Goal: Task Accomplishment & Management: Manage account settings

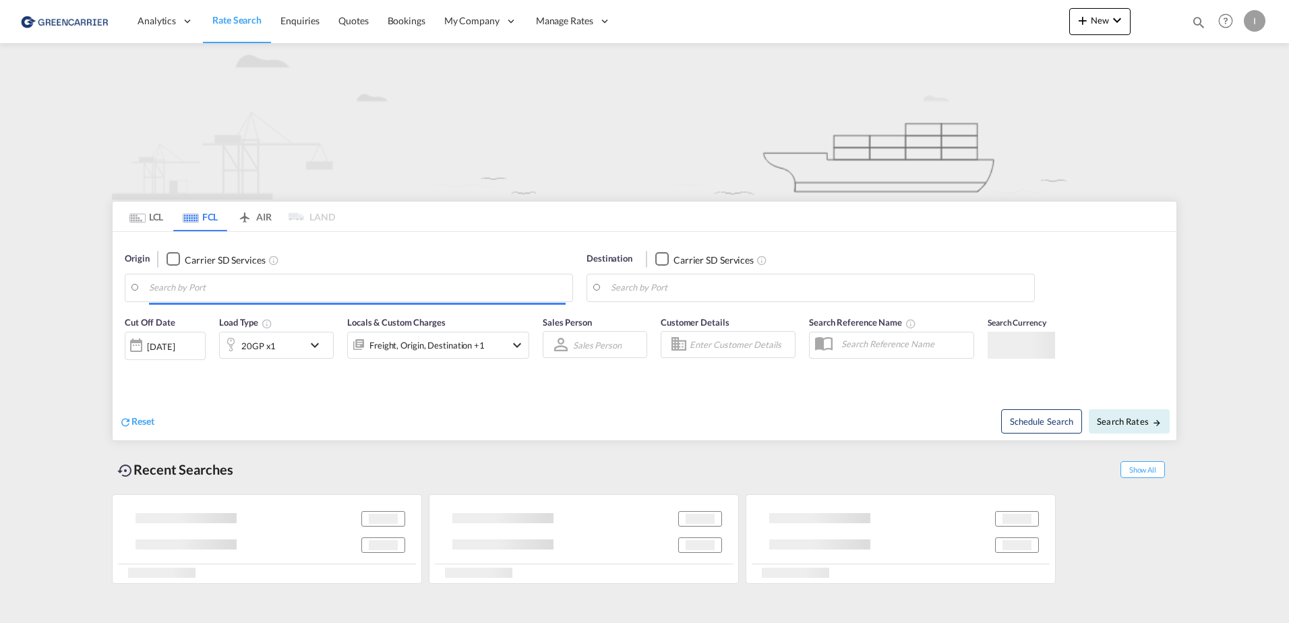
type input "[GEOGRAPHIC_DATA], [GEOGRAPHIC_DATA]"
type input "Altamira, MXATM"
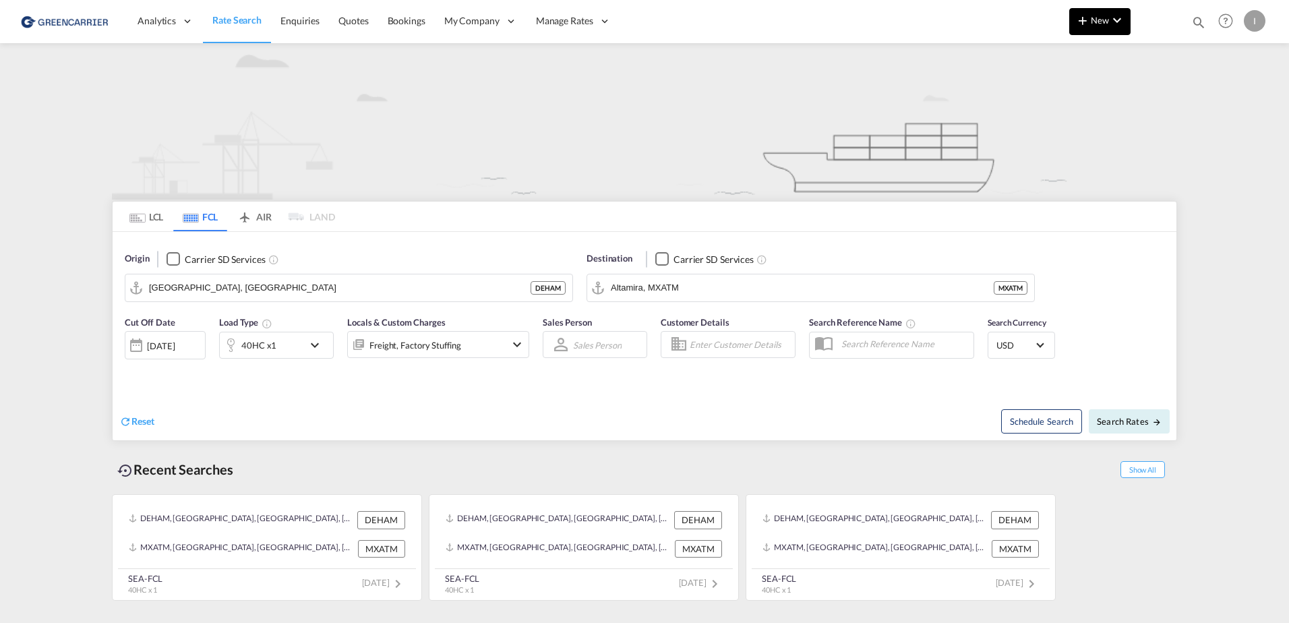
click at [1114, 13] on md-icon "icon-chevron-down" at bounding box center [1117, 20] width 16 height 16
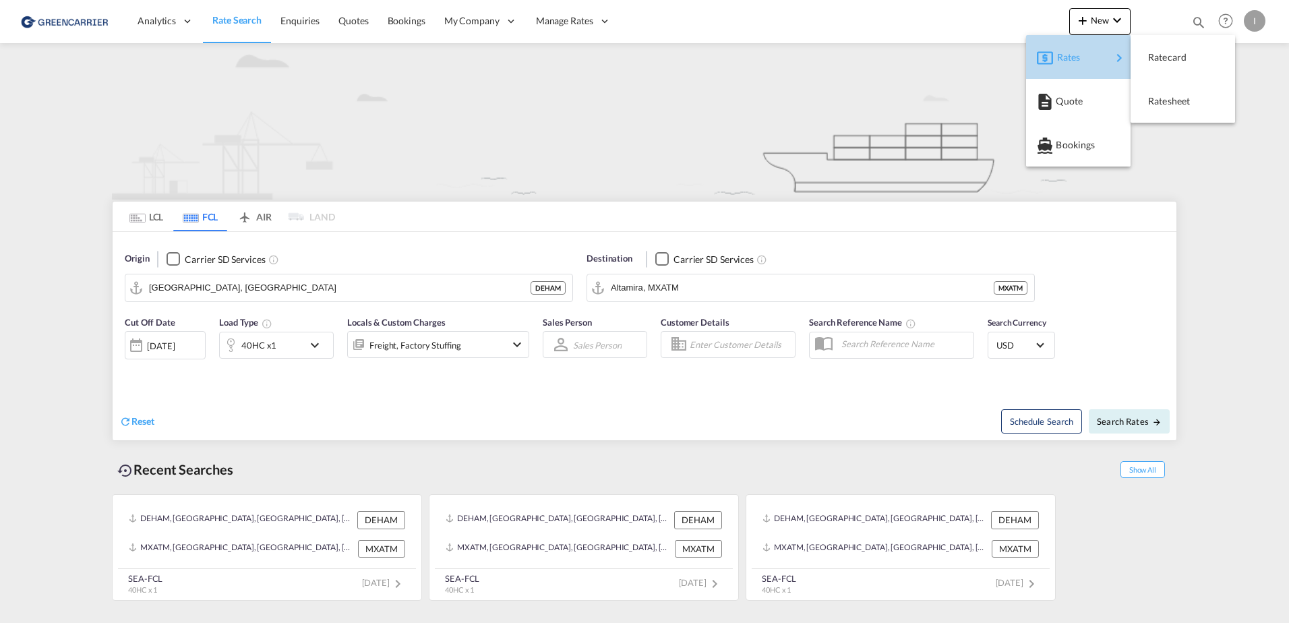
click at [1108, 55] on div "Rates" at bounding box center [1084, 57] width 54 height 34
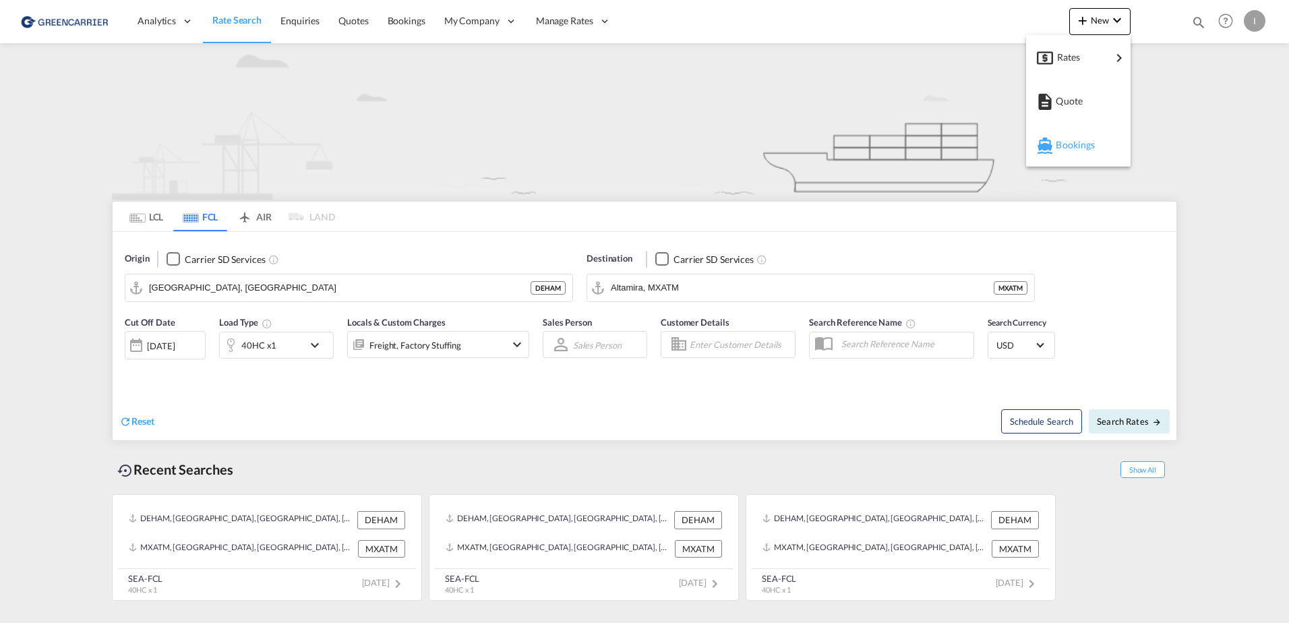
click at [1068, 140] on span "Bookings" at bounding box center [1063, 144] width 15 height 27
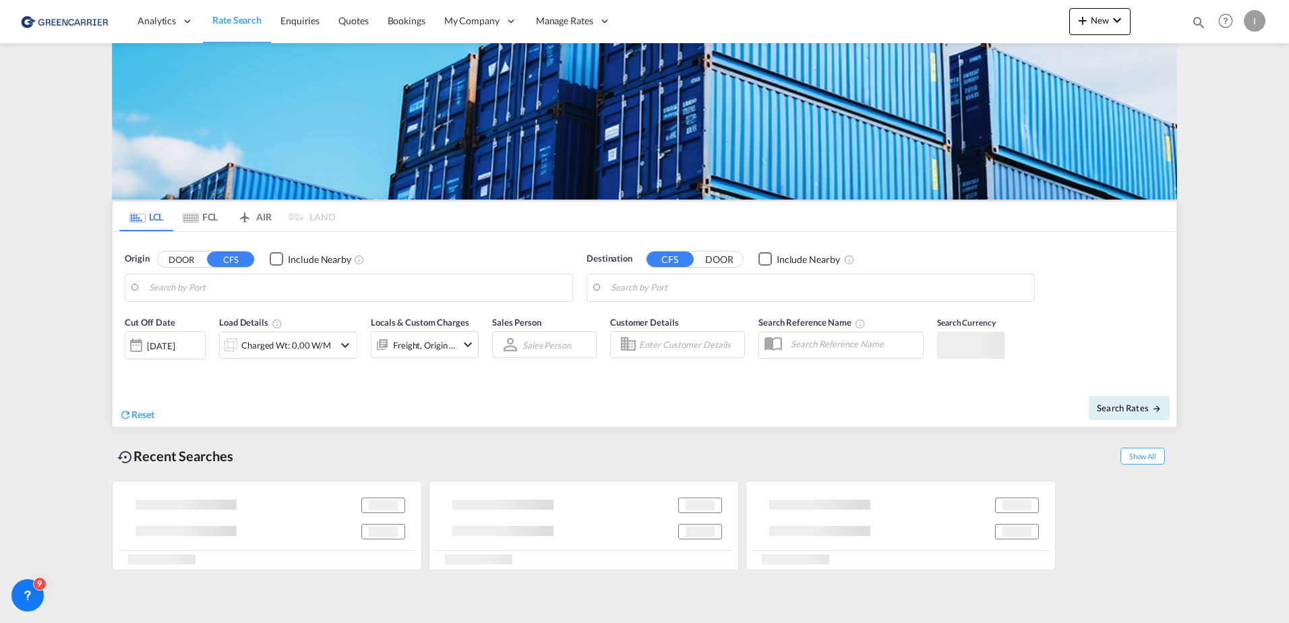
type input "Hamburg, DEHAM"
type input "Callao, PECLL"
type input "[GEOGRAPHIC_DATA], [GEOGRAPHIC_DATA]"
type input "Callao, PECLL"
type input "[GEOGRAPHIC_DATA], [GEOGRAPHIC_DATA]"
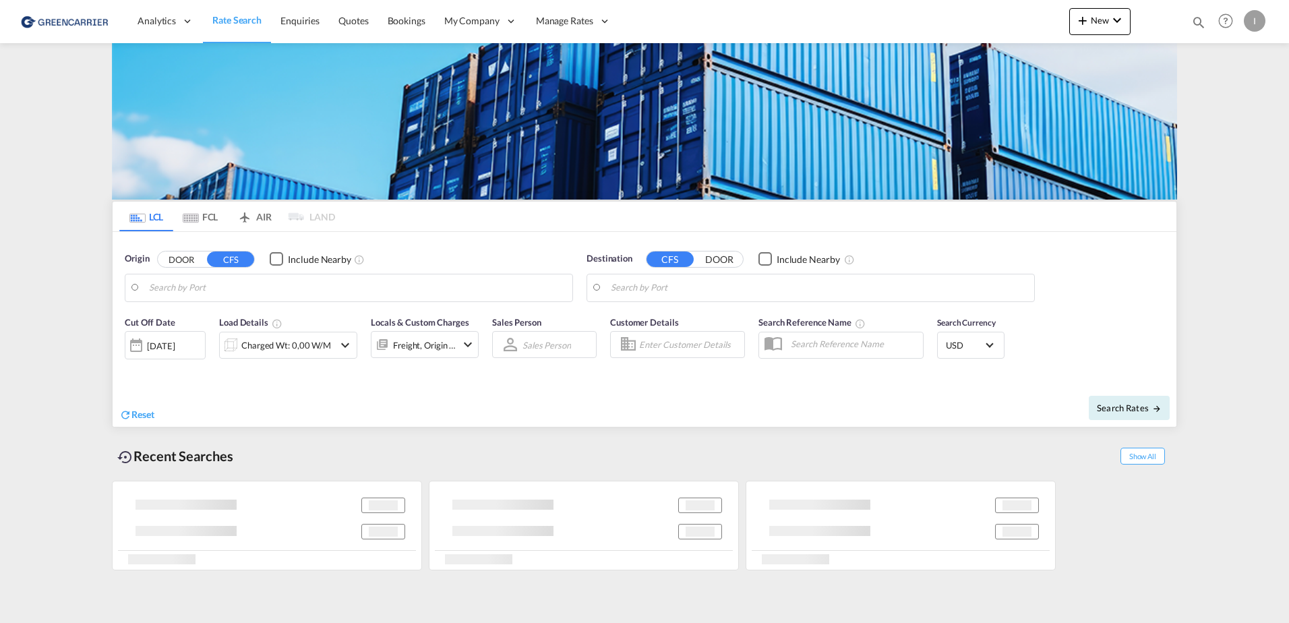
type input "Callao, PECLL"
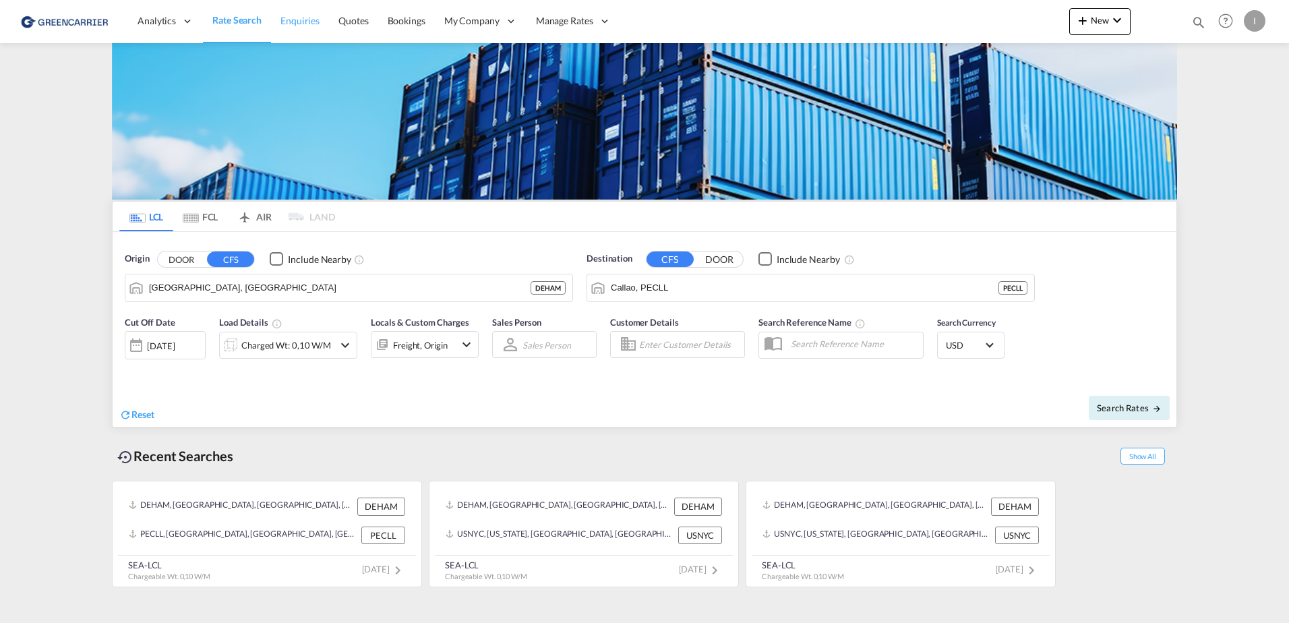
click at [282, 26] on span "Enquiries" at bounding box center [299, 20] width 39 height 11
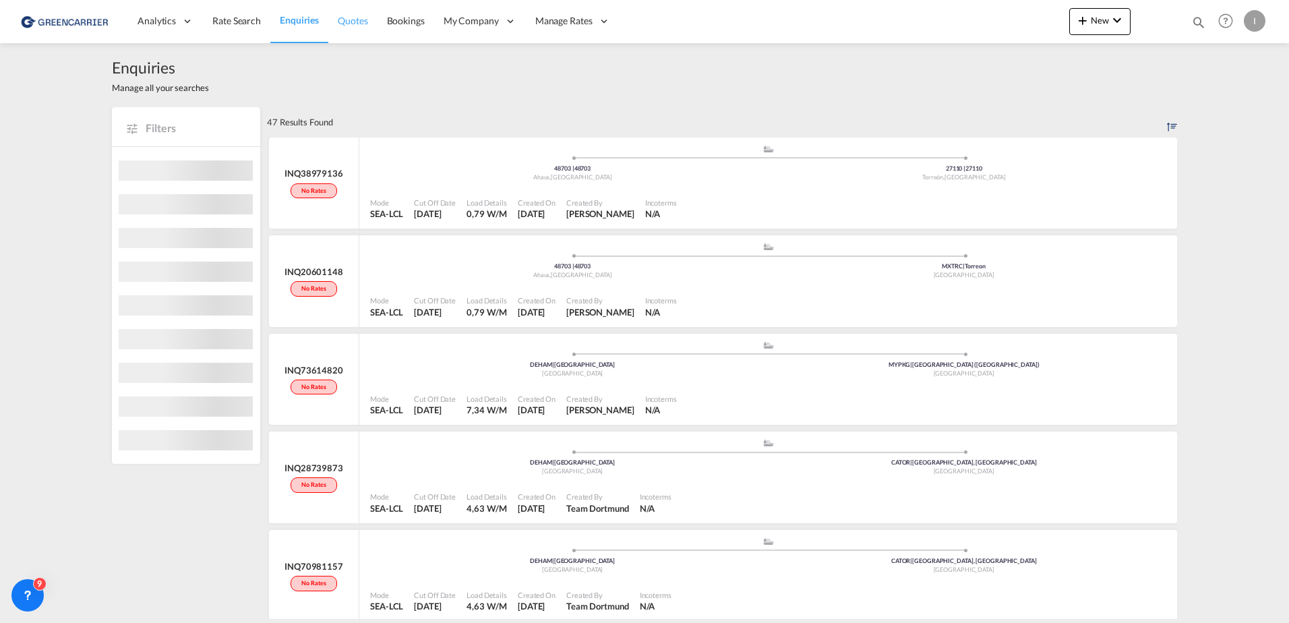
click at [356, 21] on span "Quotes" at bounding box center [353, 20] width 30 height 11
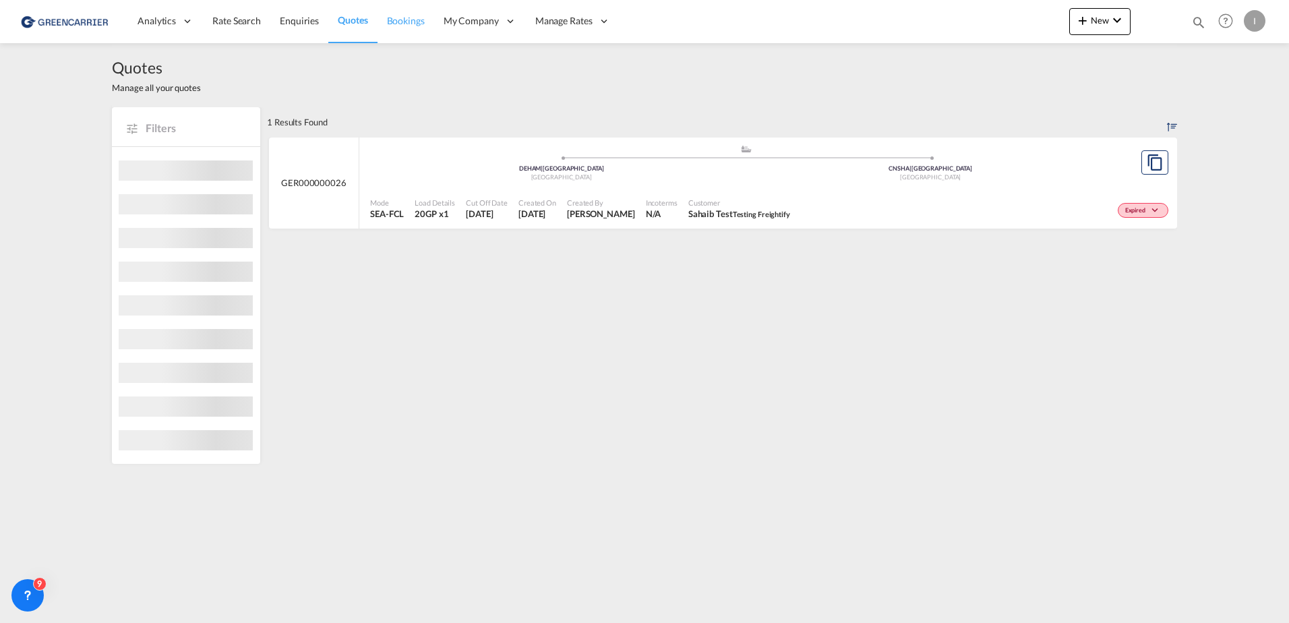
click at [401, 20] on span "Bookings" at bounding box center [406, 20] width 38 height 11
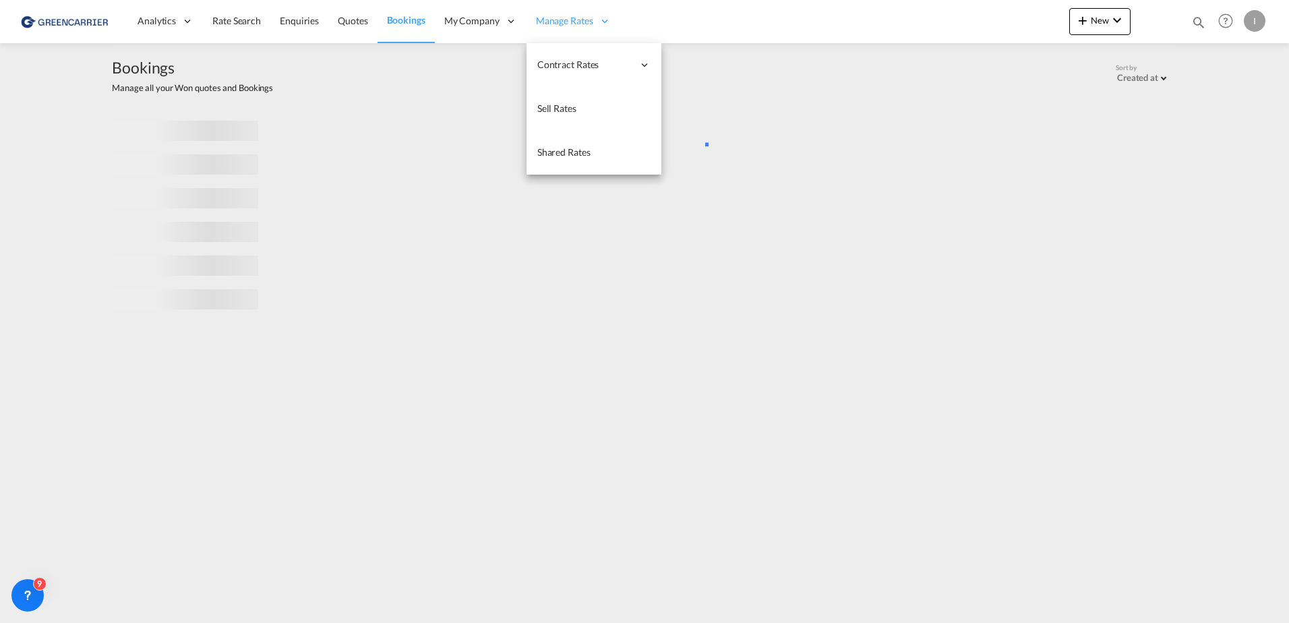
click at [585, 16] on span "Manage Rates" at bounding box center [564, 20] width 57 height 13
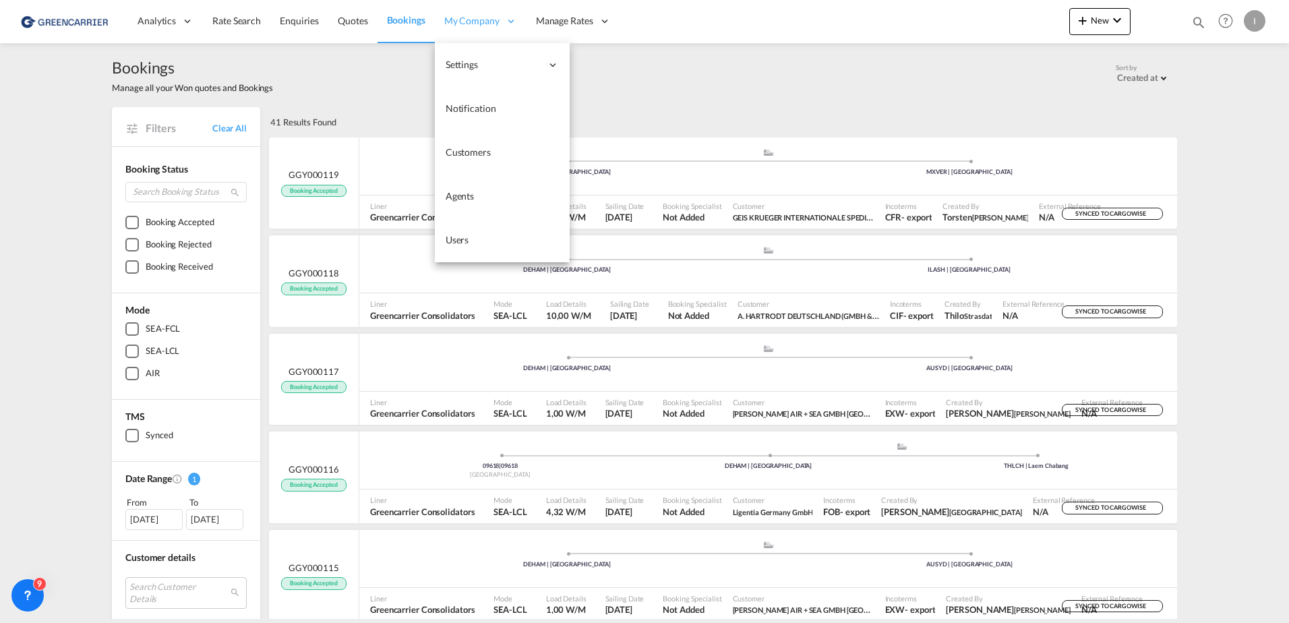
click at [462, 11] on div "My Company" at bounding box center [481, 21] width 92 height 44
click at [459, 246] on span "Users" at bounding box center [458, 239] width 24 height 13
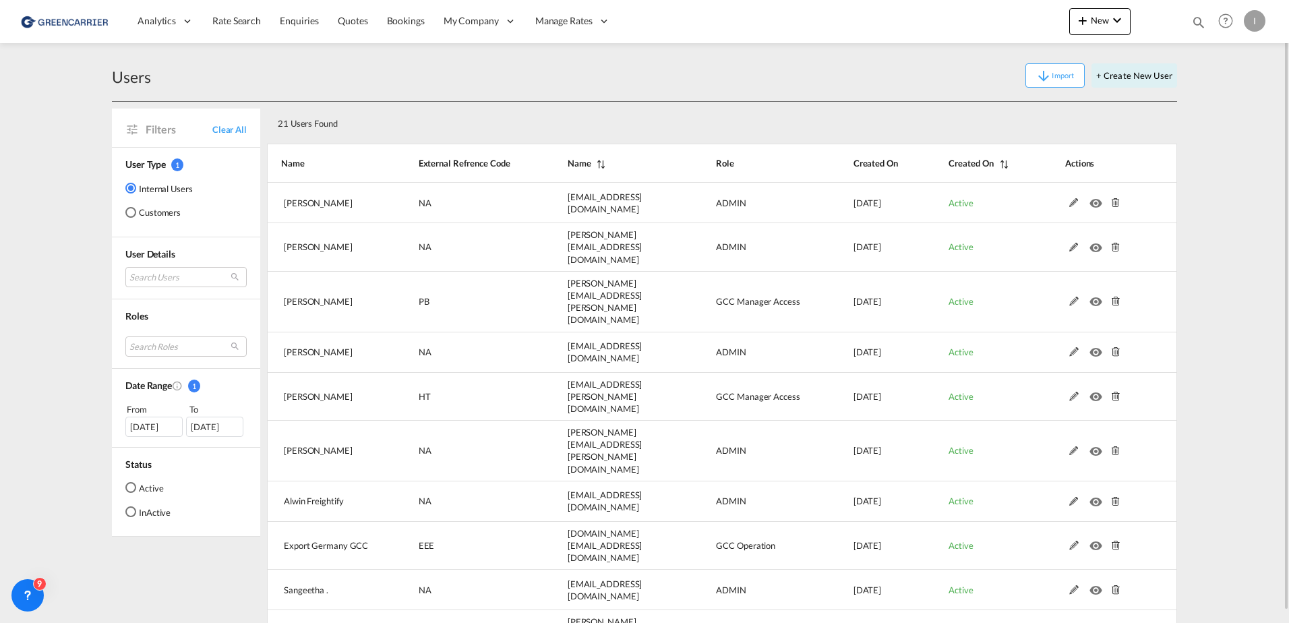
click at [117, 219] on div "User Type 1 Internal Users Customers" at bounding box center [186, 192] width 148 height 89
click at [129, 216] on div "Customers" at bounding box center [130, 212] width 11 height 11
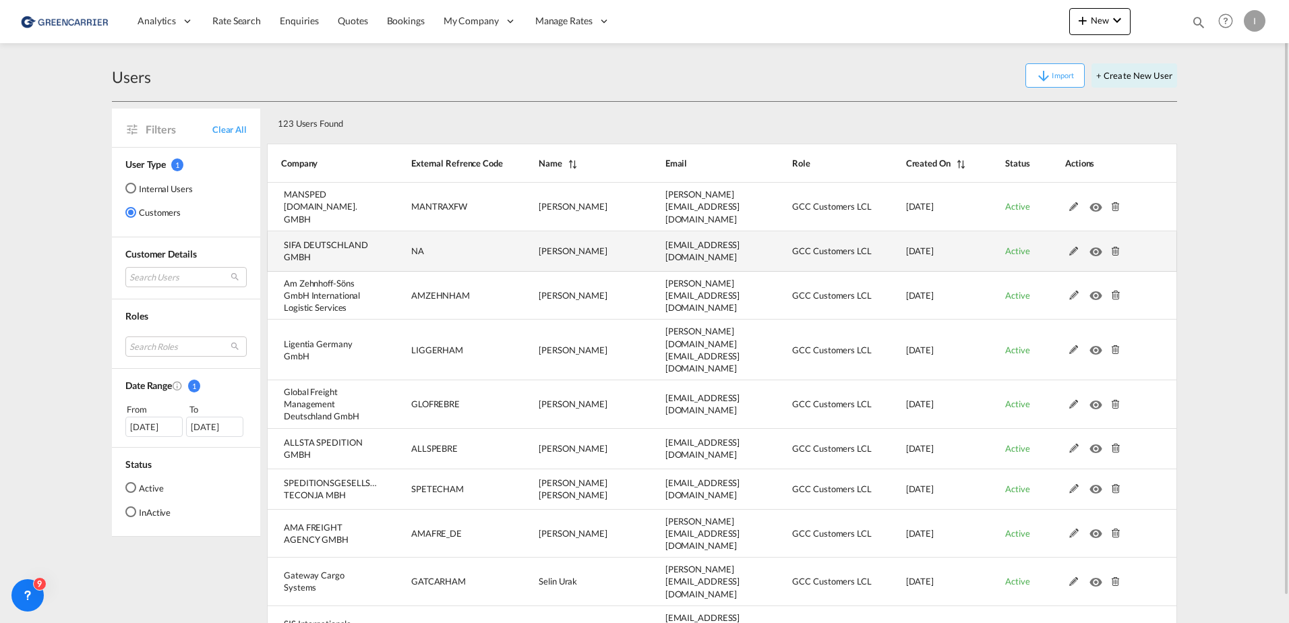
click at [1069, 247] on md-icon at bounding box center [1074, 251] width 18 height 9
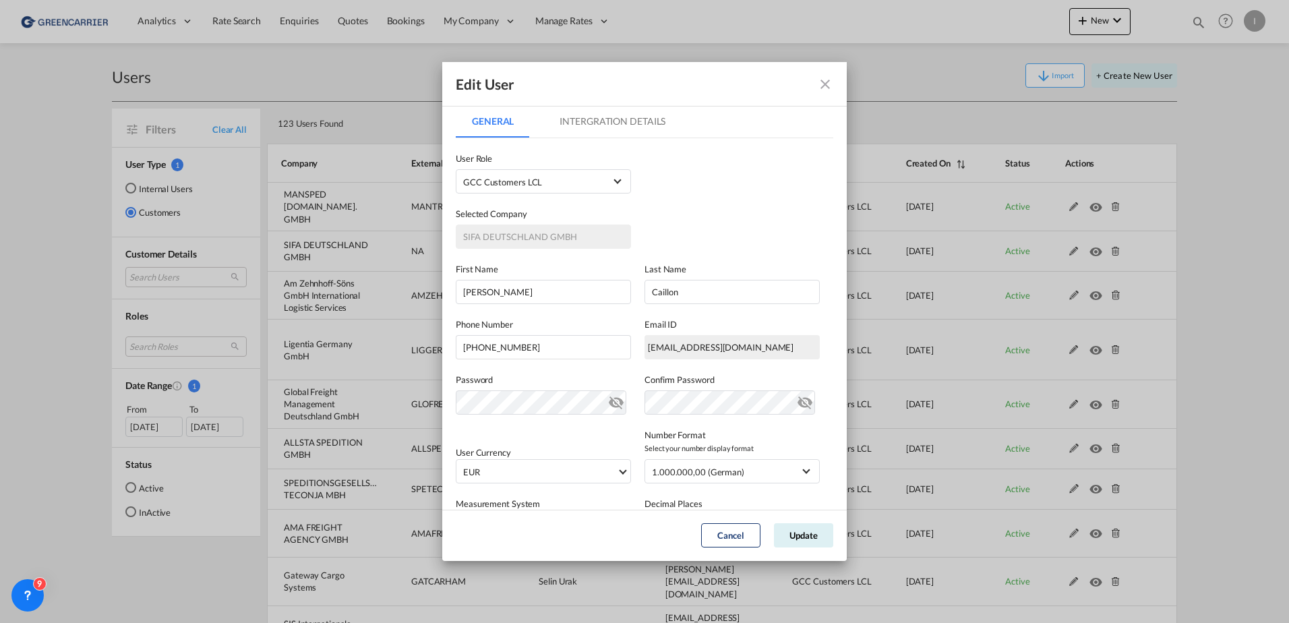
click at [609, 125] on md-tab-item "Intergration Details" at bounding box center [612, 121] width 138 height 32
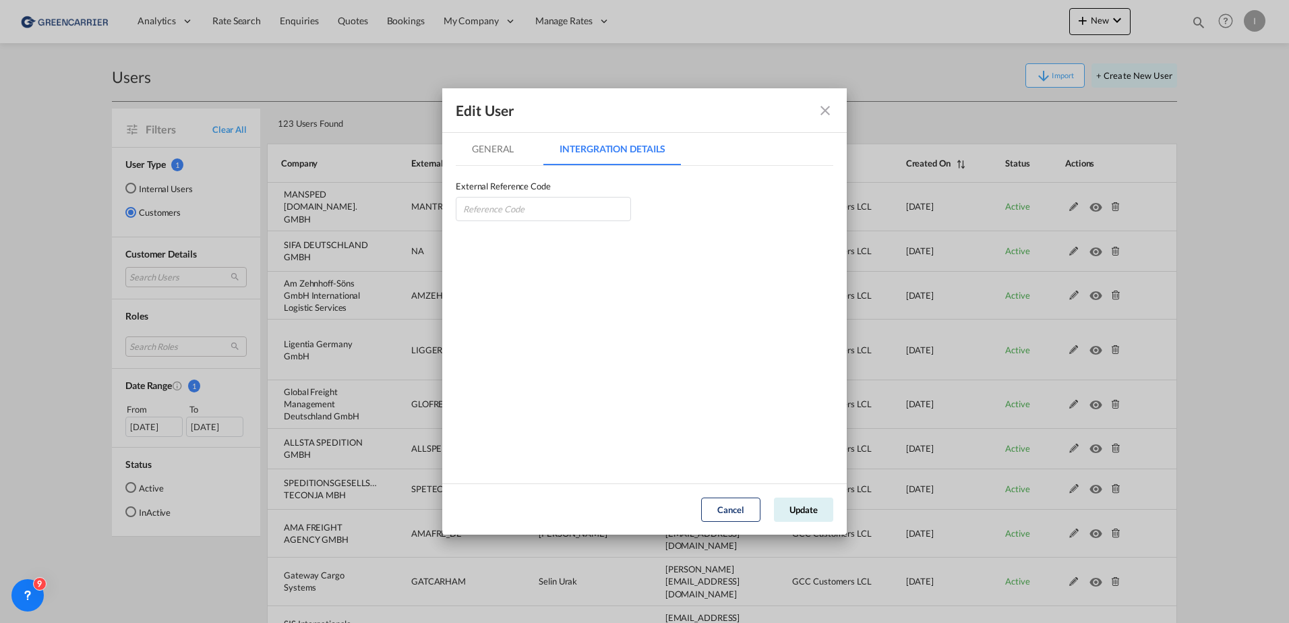
click at [826, 106] on md-icon "icon-close fg-AAA8AD" at bounding box center [825, 110] width 16 height 16
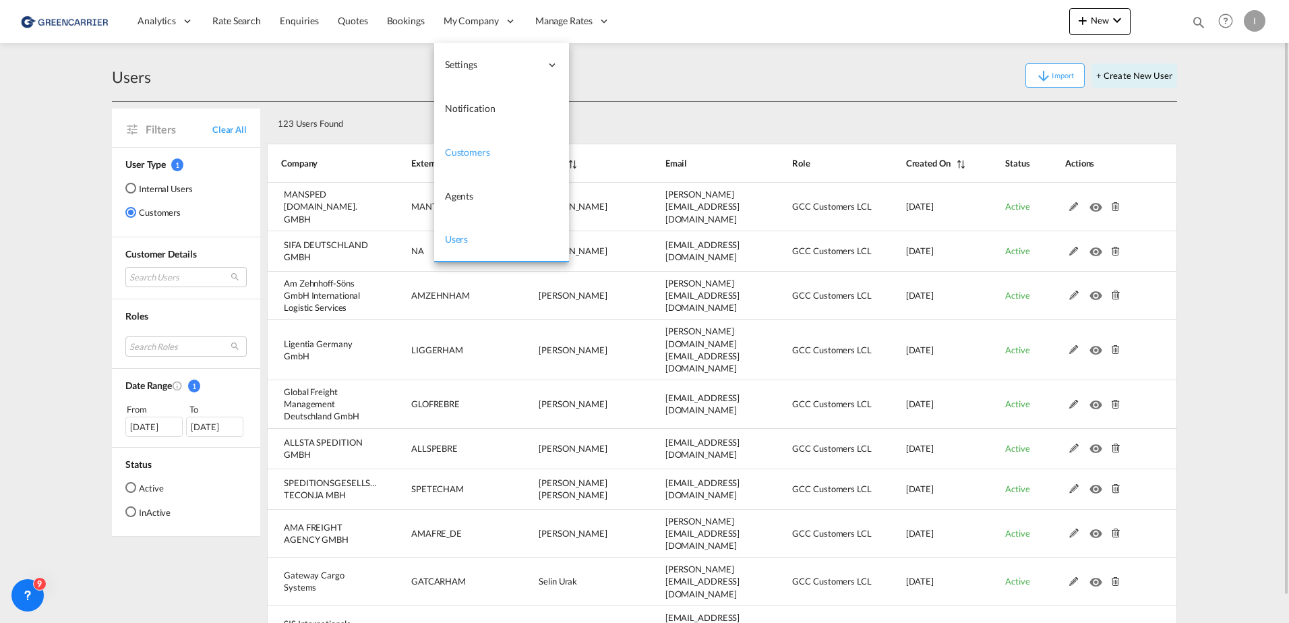
click at [481, 145] on link "Customers" at bounding box center [501, 153] width 135 height 44
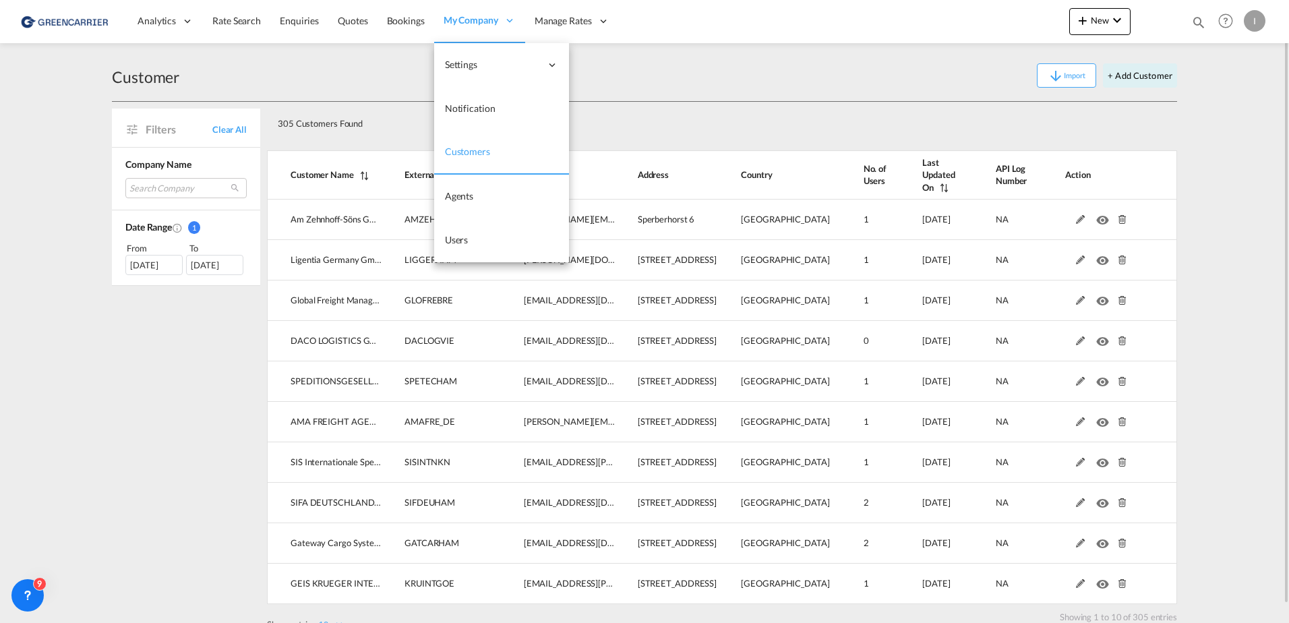
click at [462, 152] on span "Customers" at bounding box center [467, 151] width 45 height 11
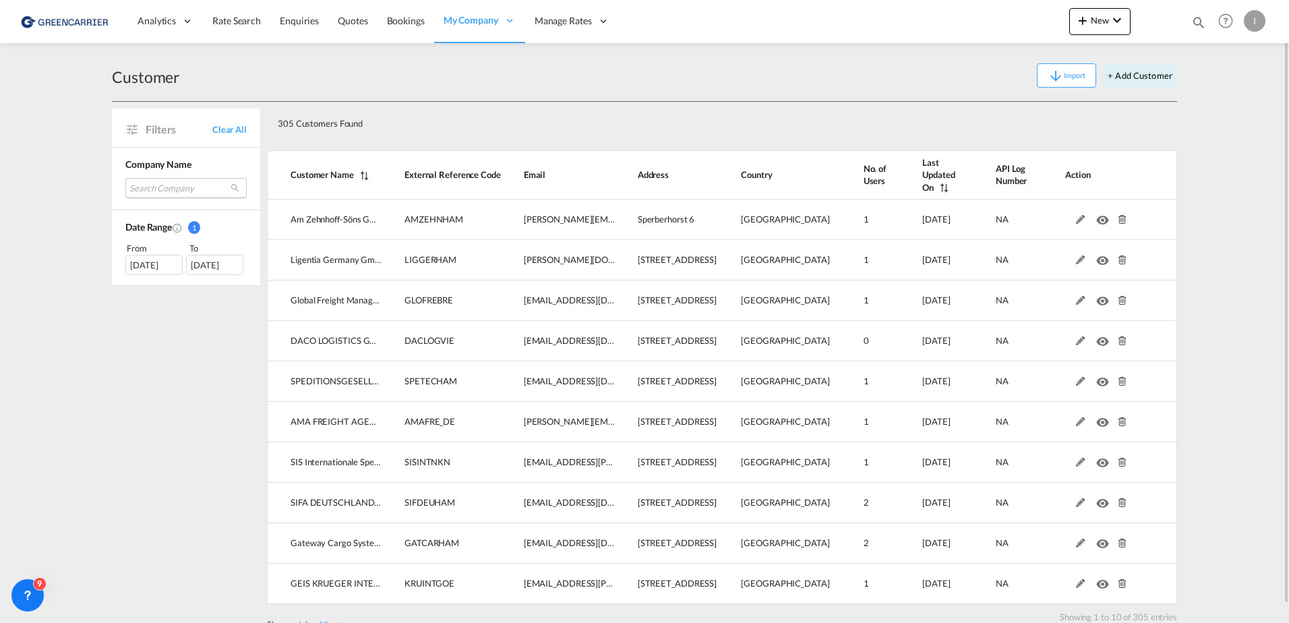
click at [178, 191] on md-select "Search Company am zehnhoff-söns gmbh international logistic services ligentia g…" at bounding box center [185, 188] width 121 height 20
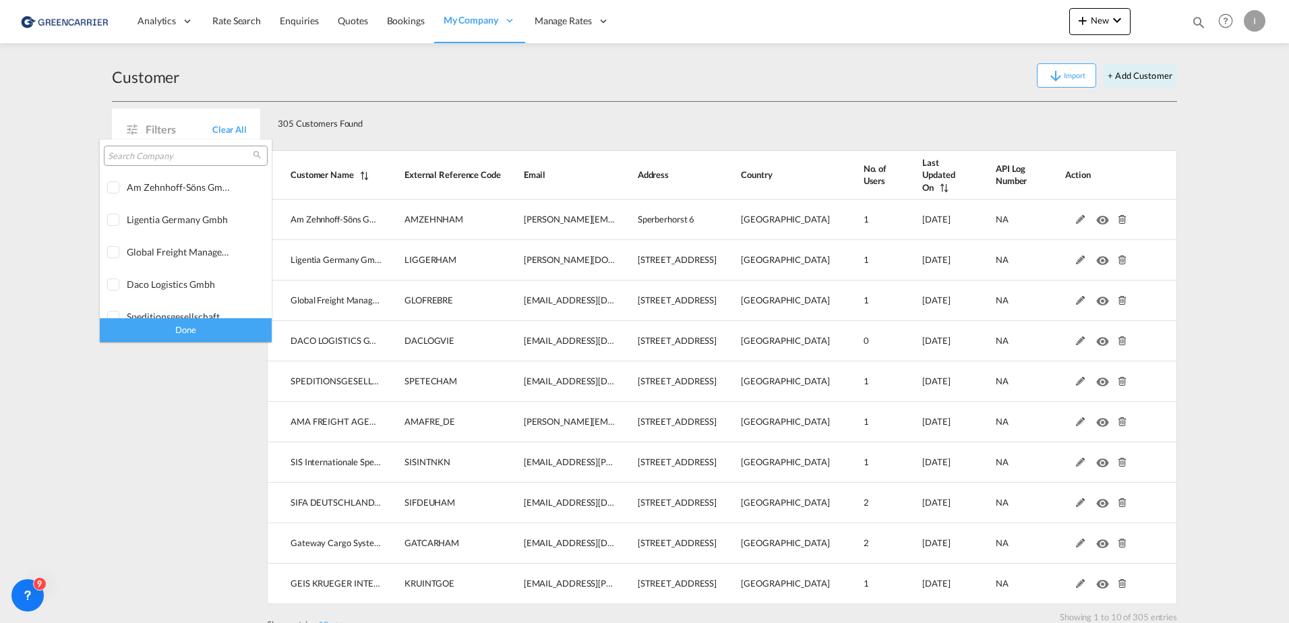
click at [201, 162] on input "search" at bounding box center [180, 156] width 145 height 12
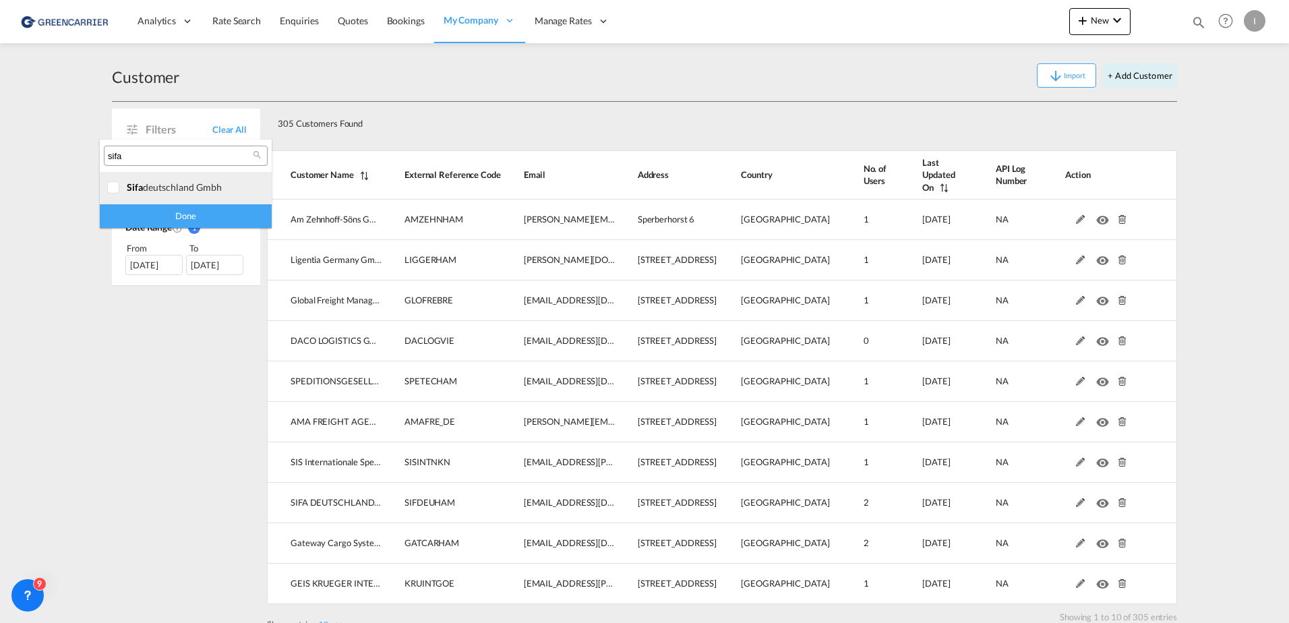
type input "sifa"
click at [121, 185] on div at bounding box center [113, 187] width 13 height 13
click at [164, 220] on div "Done" at bounding box center [186, 216] width 172 height 24
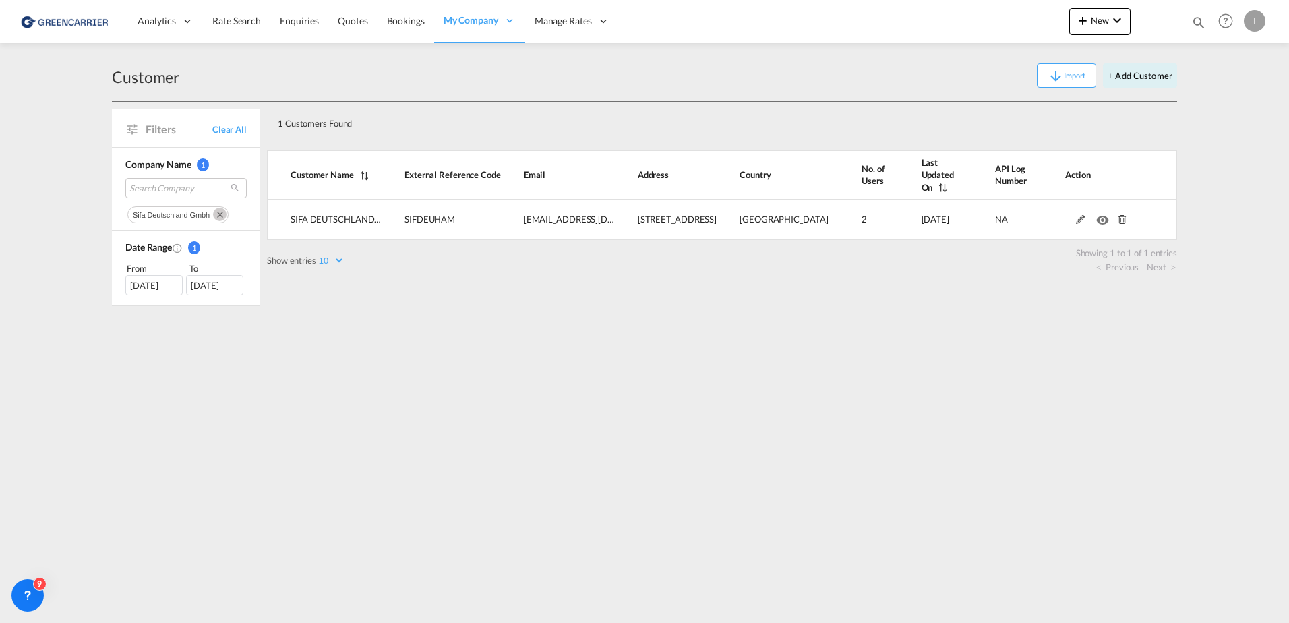
click at [130, 80] on div "Customer" at bounding box center [145, 77] width 67 height 22
click at [131, 80] on div "Customer" at bounding box center [145, 77] width 67 height 22
click at [131, 79] on div "Customer" at bounding box center [145, 77] width 67 height 22
drag, startPoint x: 214, startPoint y: 81, endPoint x: 66, endPoint y: 80, distance: 147.6
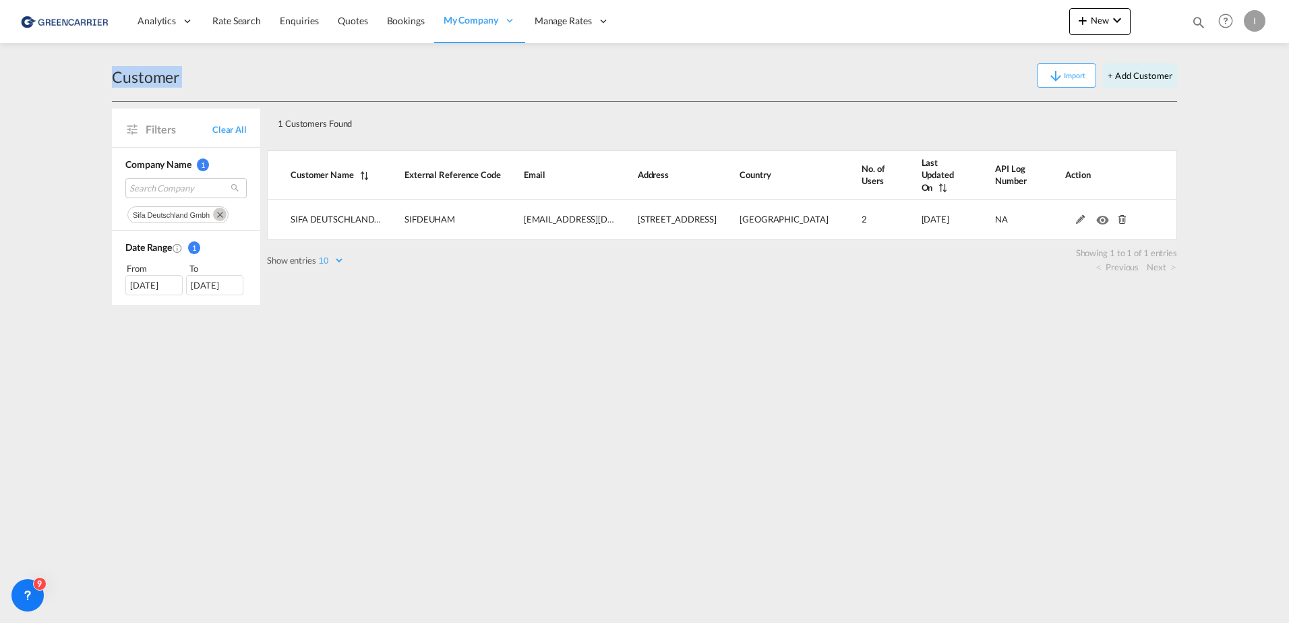
click at [66, 80] on md-content "Analytics Reports Dashboard Rate Search Enquiries Quotes Bookings" at bounding box center [644, 311] width 1289 height 623
drag, startPoint x: 66, startPoint y: 80, endPoint x: 351, endPoint y: 78, distance: 284.5
click at [409, 51] on div "Customer Import + Add Customer" at bounding box center [644, 76] width 1065 height 52
click at [161, 188] on span "Search Company" at bounding box center [175, 188] width 92 height 12
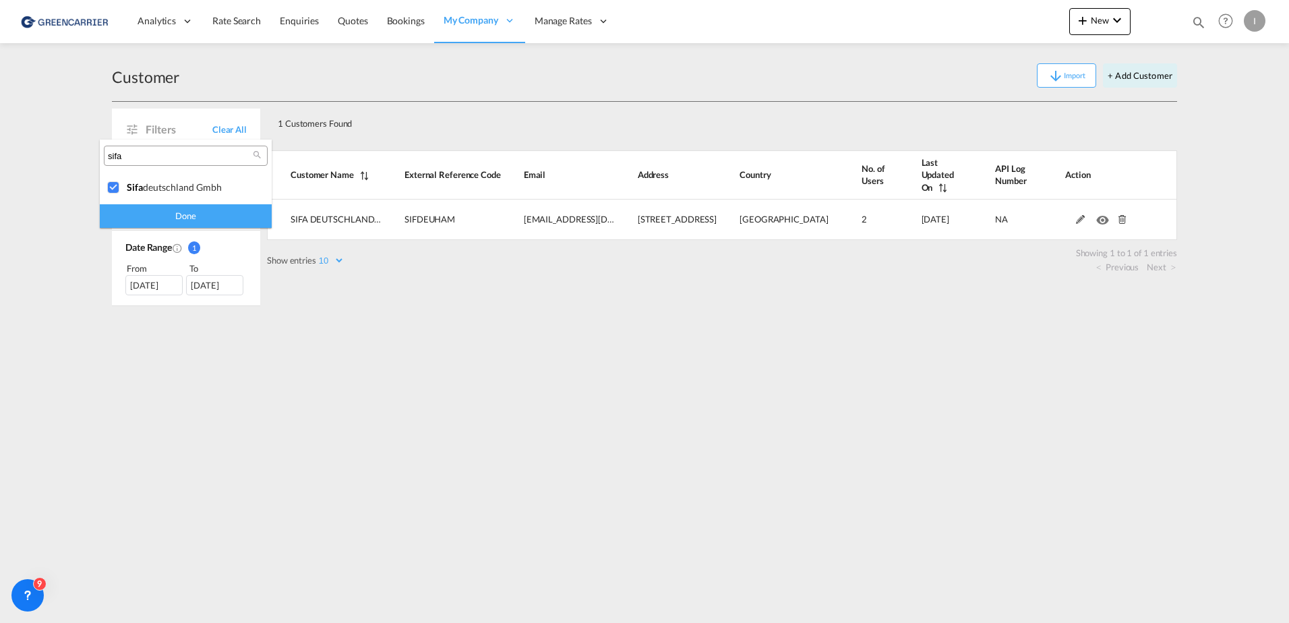
click at [145, 214] on div "Done" at bounding box center [186, 216] width 172 height 24
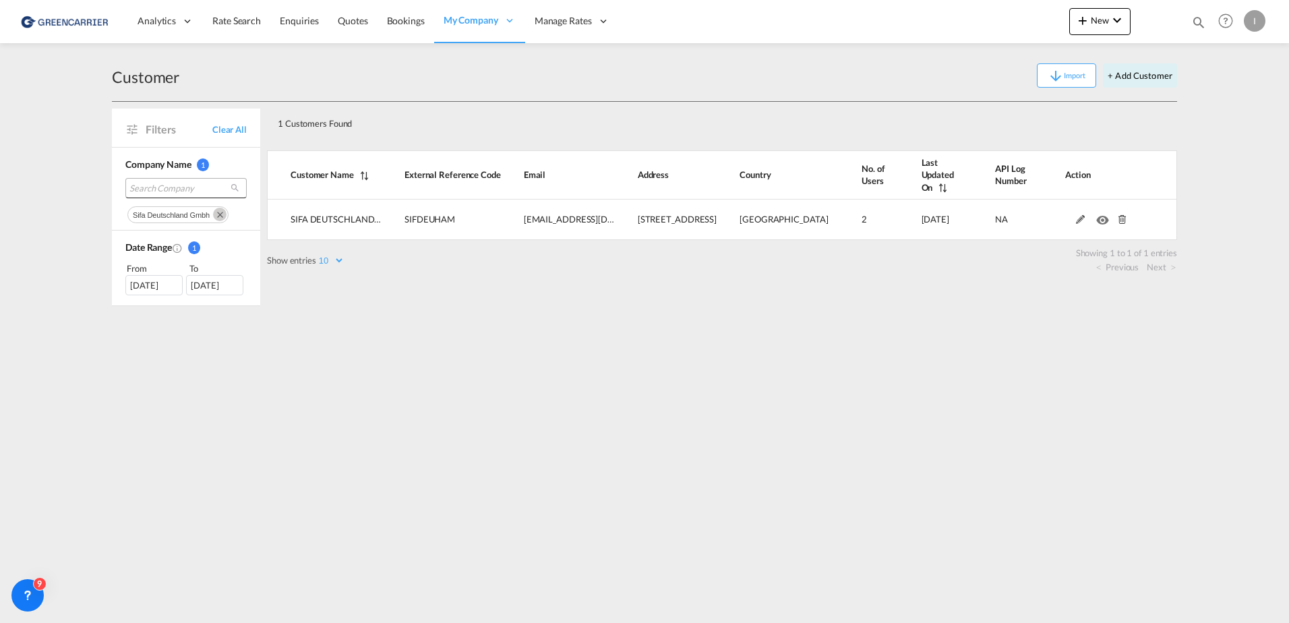
click at [145, 181] on md-select-value "Search Company" at bounding box center [185, 188] width 121 height 20
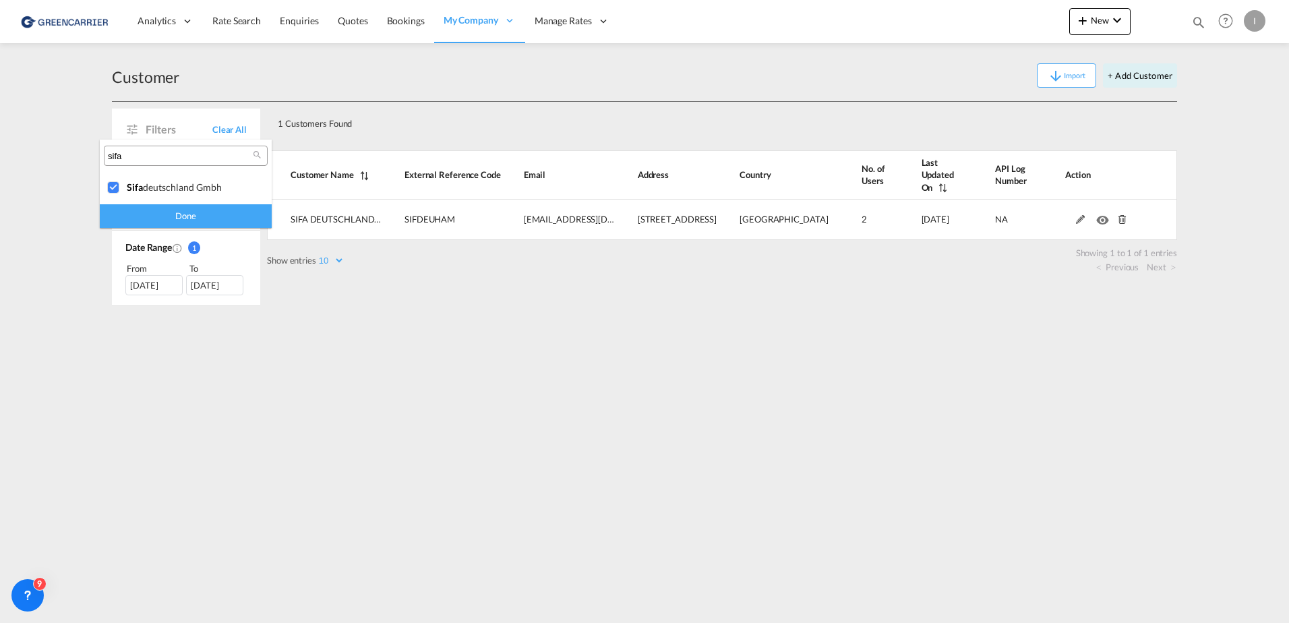
drag, startPoint x: 228, startPoint y: 216, endPoint x: 207, endPoint y: 228, distance: 24.2
click at [227, 216] on div "Done" at bounding box center [186, 216] width 172 height 24
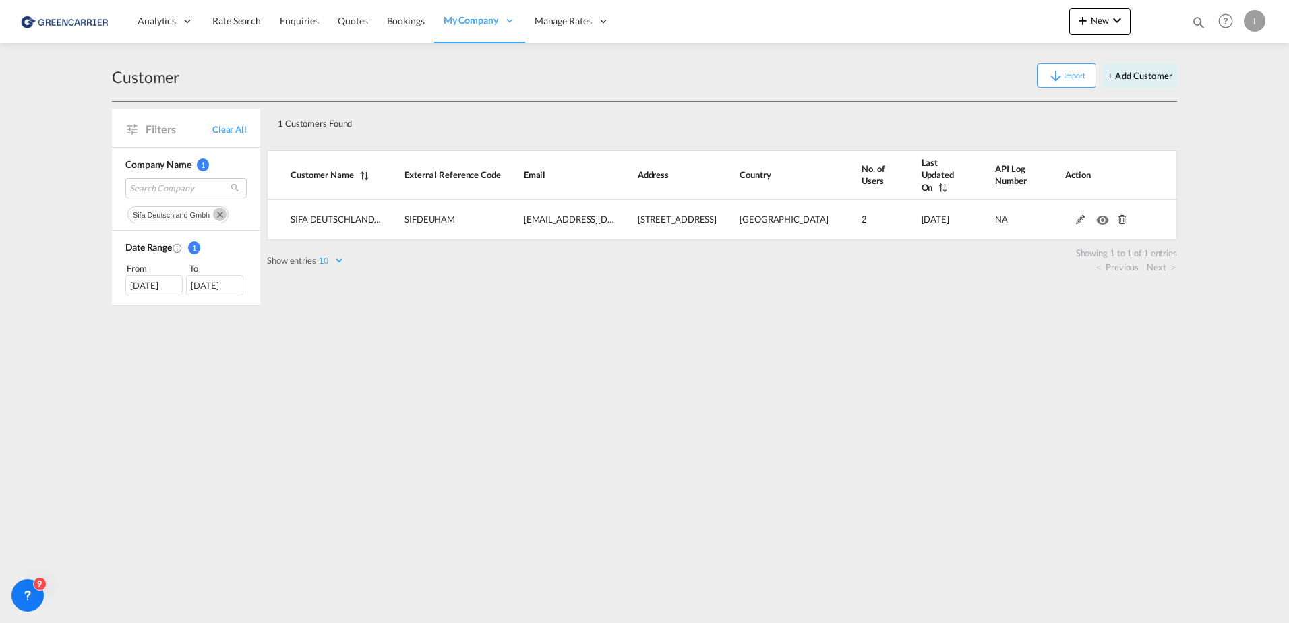
click at [221, 215] on md-icon "Remove" at bounding box center [219, 214] width 13 height 13
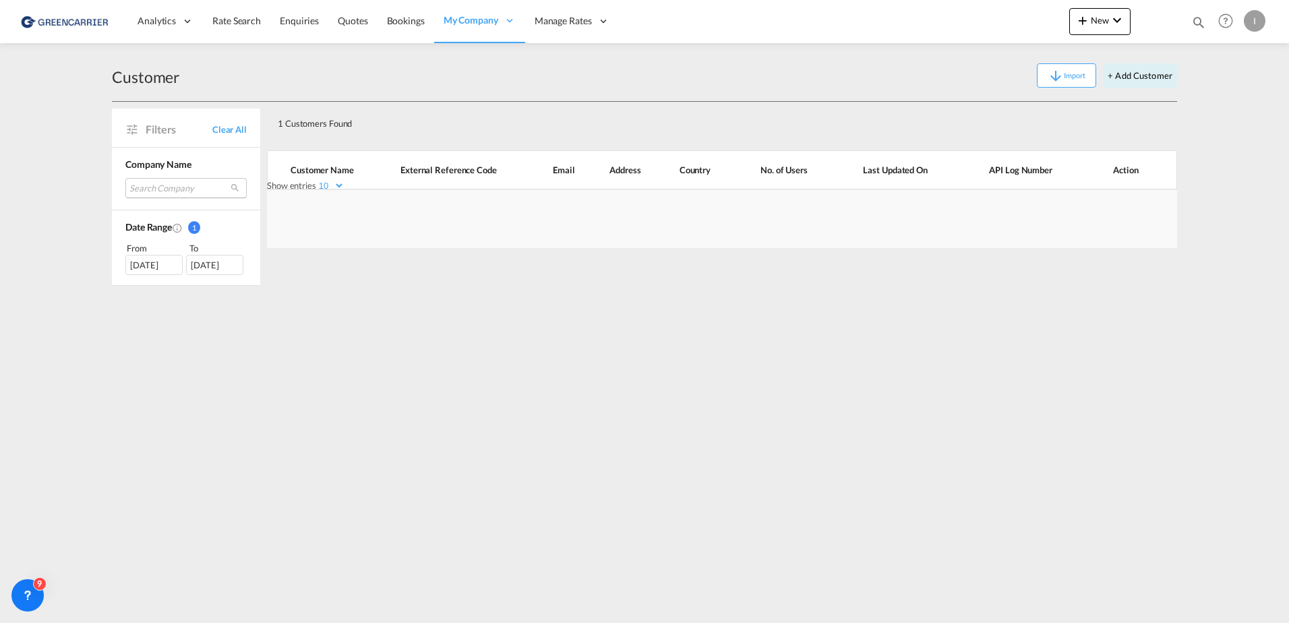
click at [162, 187] on md-select "Search Company" at bounding box center [185, 188] width 121 height 20
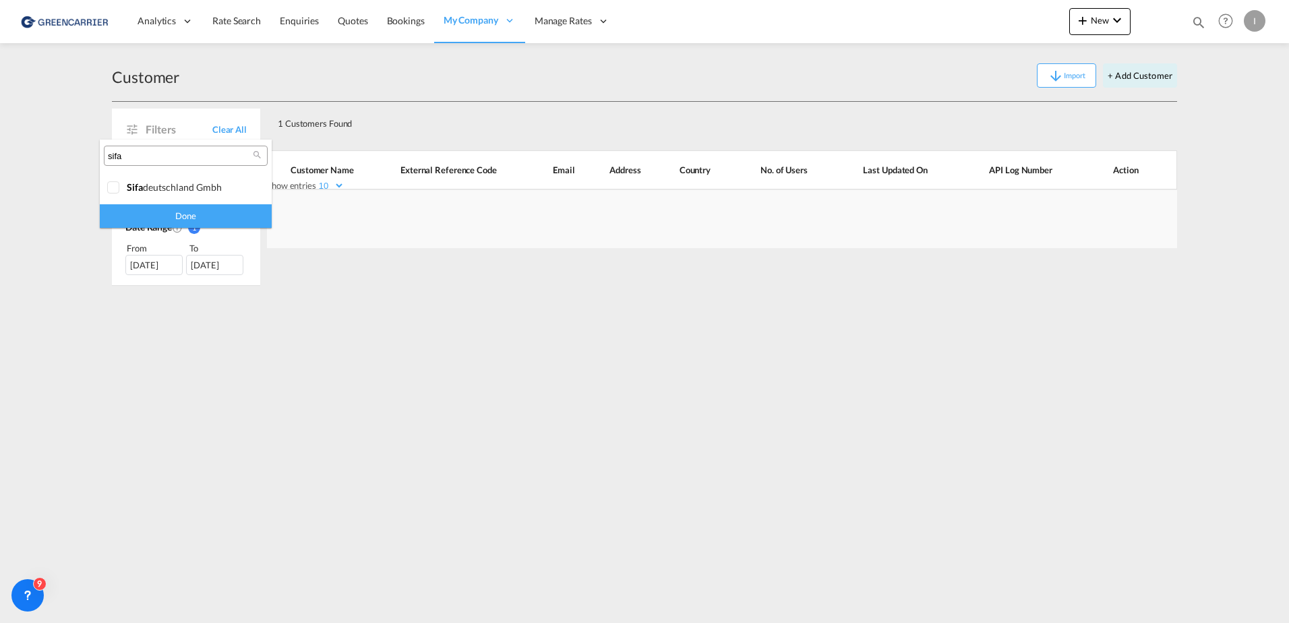
click at [175, 154] on input "sifa" at bounding box center [180, 156] width 145 height 12
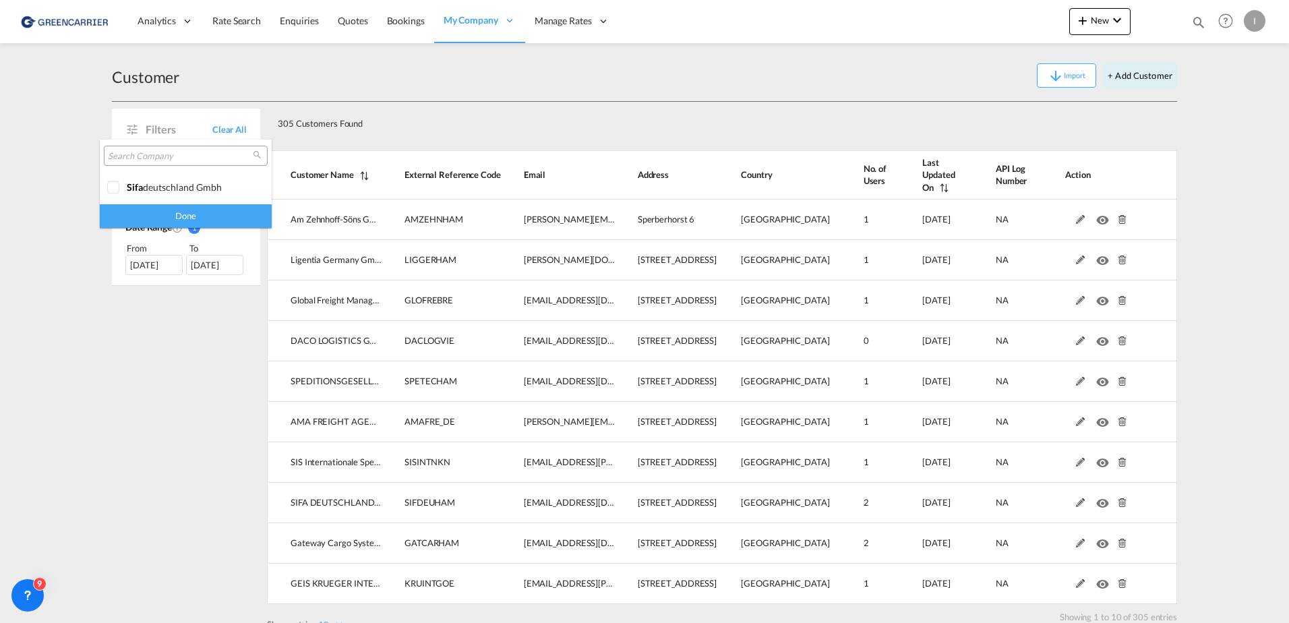
click at [144, 158] on input "search" at bounding box center [180, 156] width 145 height 12
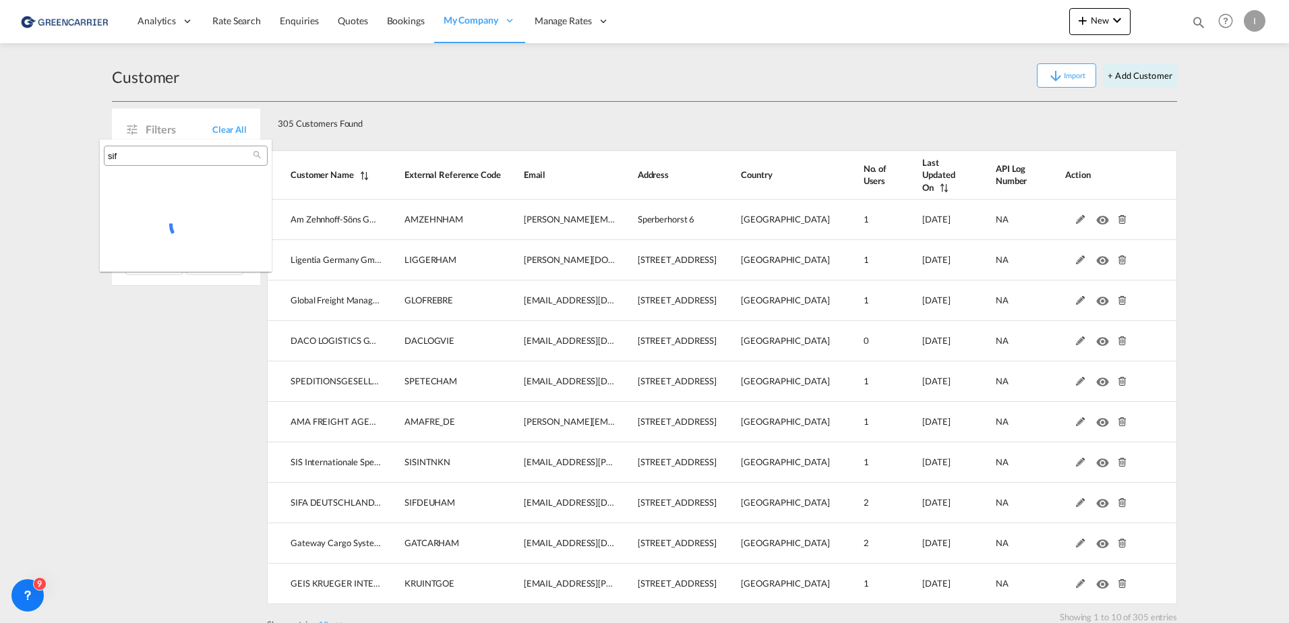
type input "sifa"
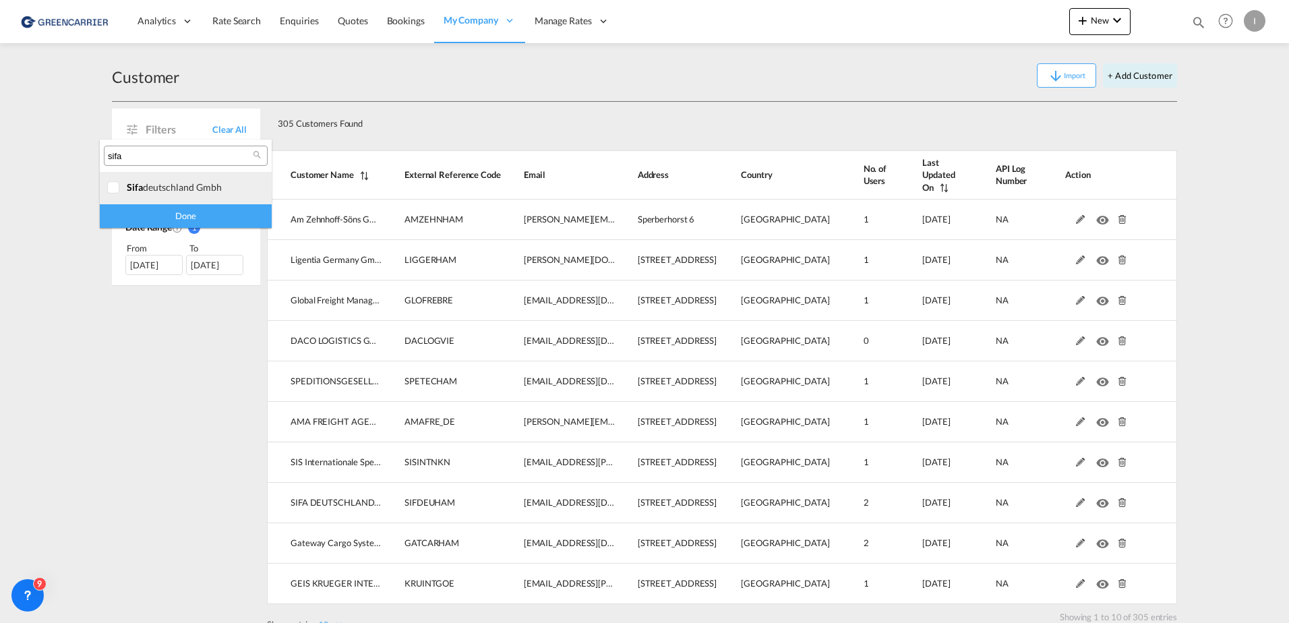
click at [115, 187] on div at bounding box center [113, 187] width 13 height 13
click at [191, 208] on div "Done" at bounding box center [186, 216] width 172 height 24
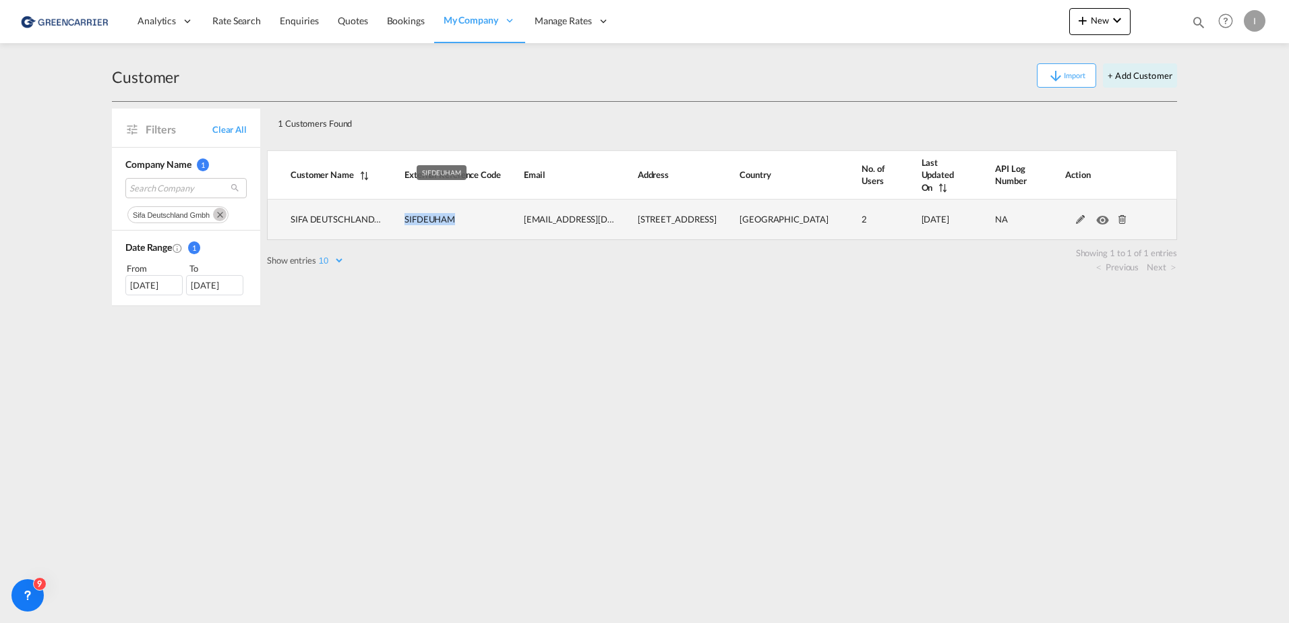
drag, startPoint x: 405, startPoint y: 208, endPoint x: 479, endPoint y: 207, distance: 74.2
click at [479, 207] on td "SIFDEUHAM" at bounding box center [441, 220] width 119 height 40
copy span "SIFDEUHAM"
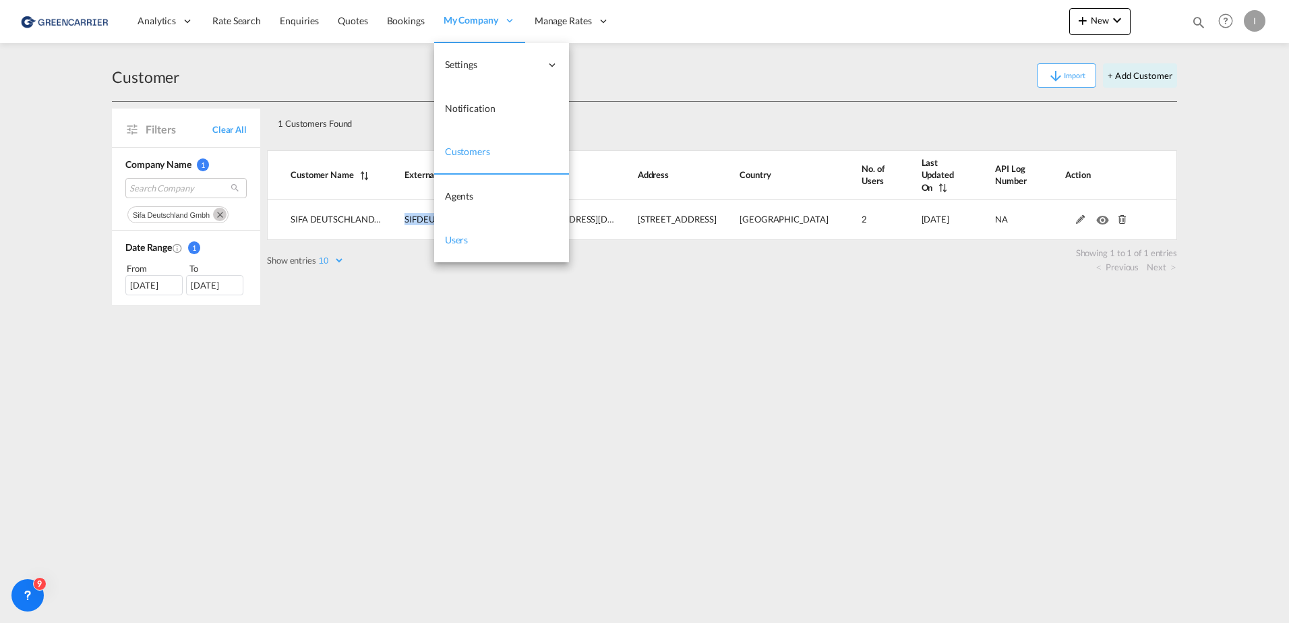
click at [457, 248] on link "Users" at bounding box center [501, 240] width 135 height 44
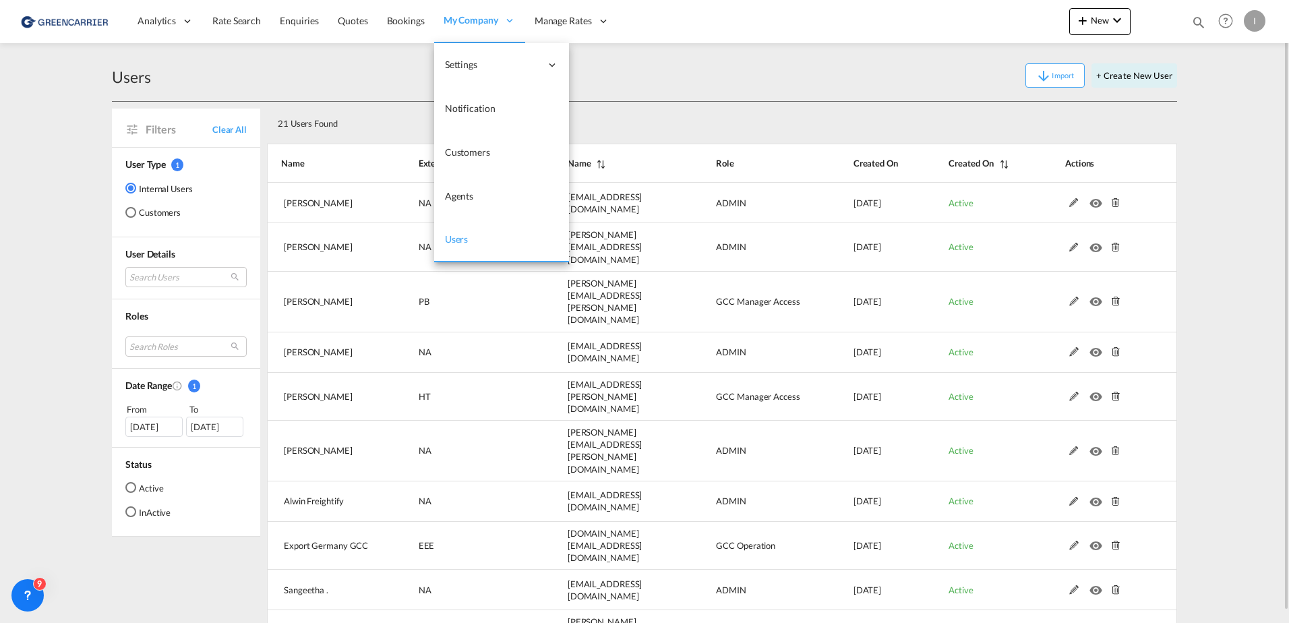
click at [456, 239] on span "Users" at bounding box center [457, 238] width 24 height 11
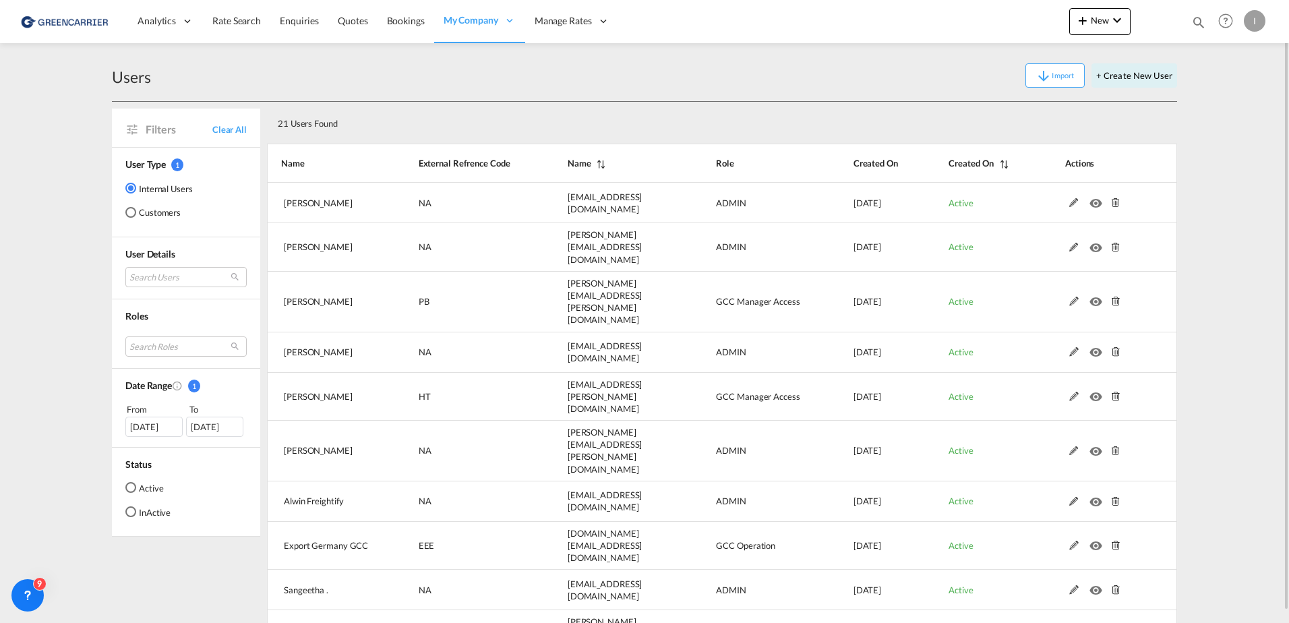
click at [126, 213] on div "Customers" at bounding box center [130, 212] width 11 height 11
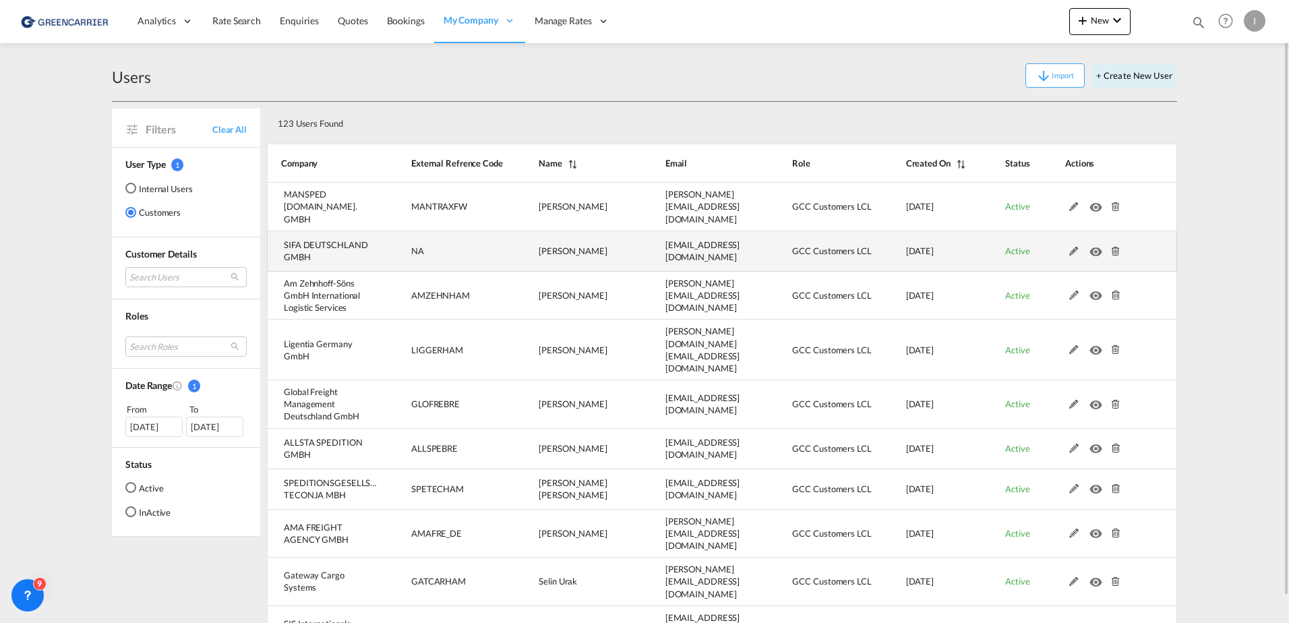
click at [1074, 247] on md-icon at bounding box center [1074, 251] width 18 height 9
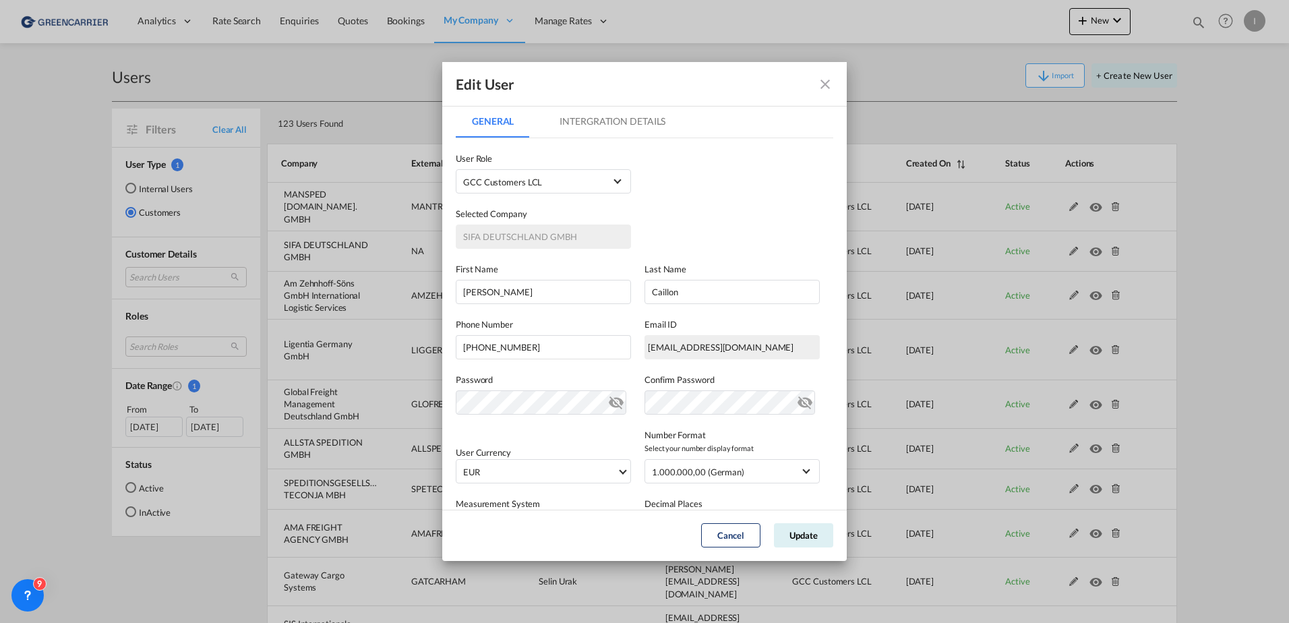
click at [651, 235] on div "Selected Company SIFA DEUTSCHLAND GMBH" at bounding box center [645, 220] width 378 height 55
click at [611, 122] on md-tab-item "Intergration Details" at bounding box center [612, 121] width 138 height 32
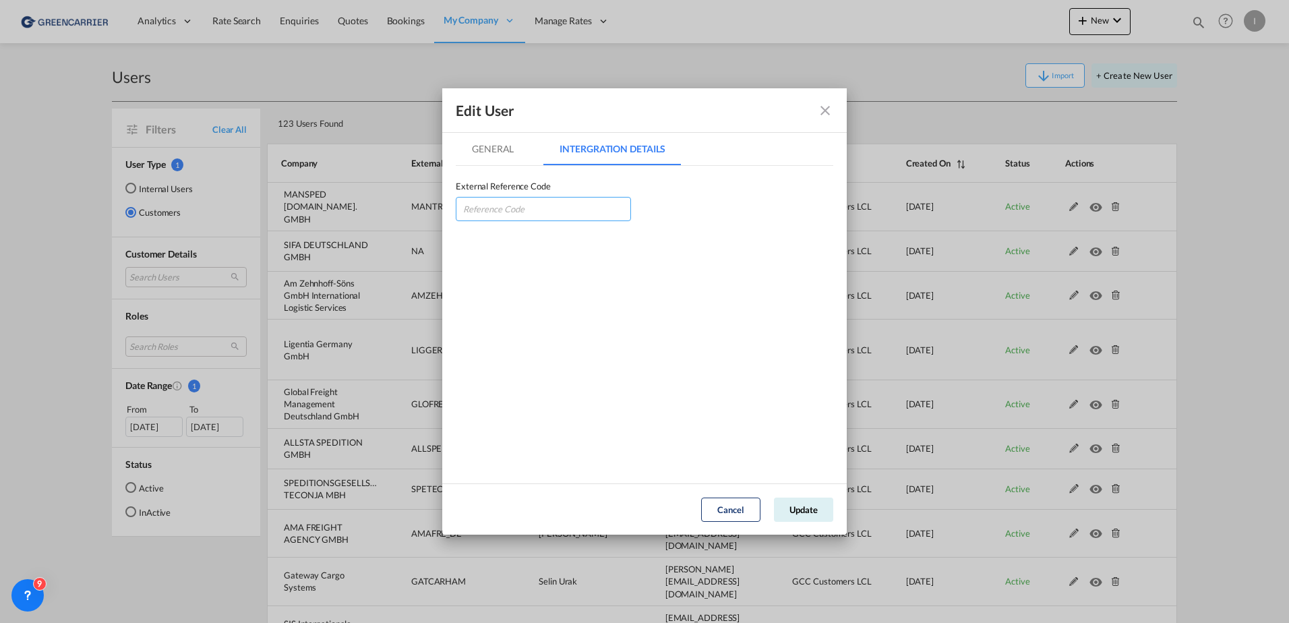
drag, startPoint x: 534, startPoint y: 198, endPoint x: 552, endPoint y: 214, distance: 24.4
click at [534, 198] on input "GeneralIntergration Details ..." at bounding box center [543, 209] width 175 height 24
paste input "SIFDEUHAM"
type input "SIFDEUHAM"
click at [816, 502] on button "Update" at bounding box center [803, 509] width 59 height 24
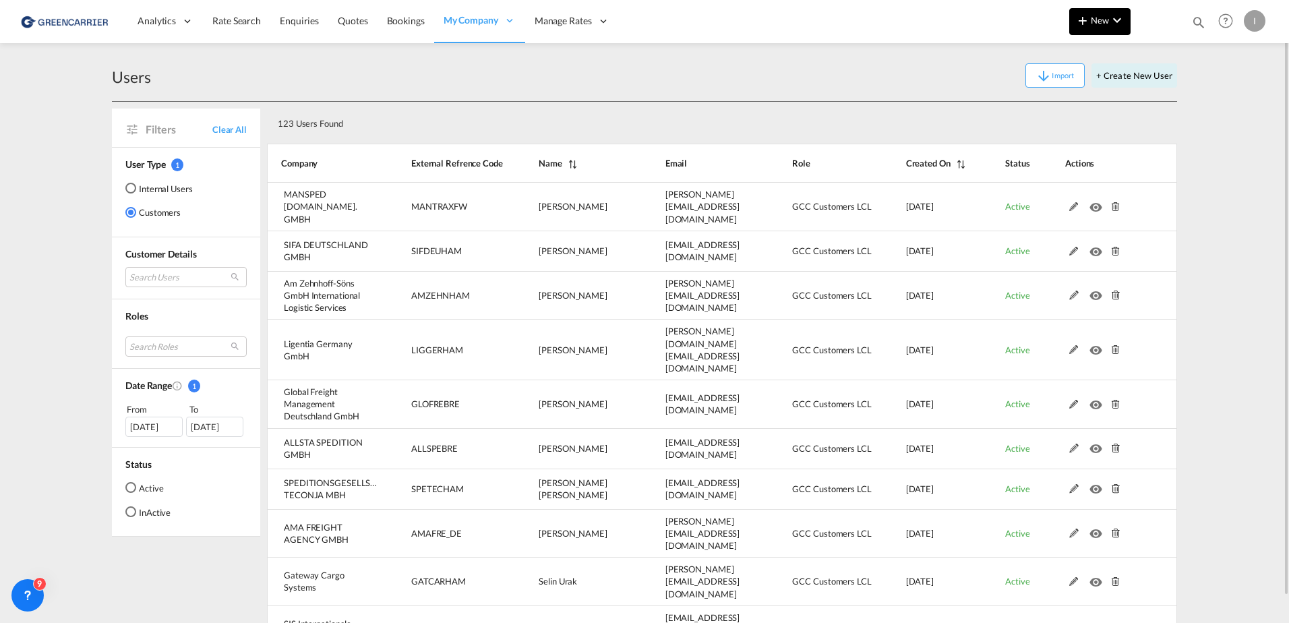
click at [1118, 16] on md-icon "icon-chevron-down" at bounding box center [1117, 20] width 16 height 16
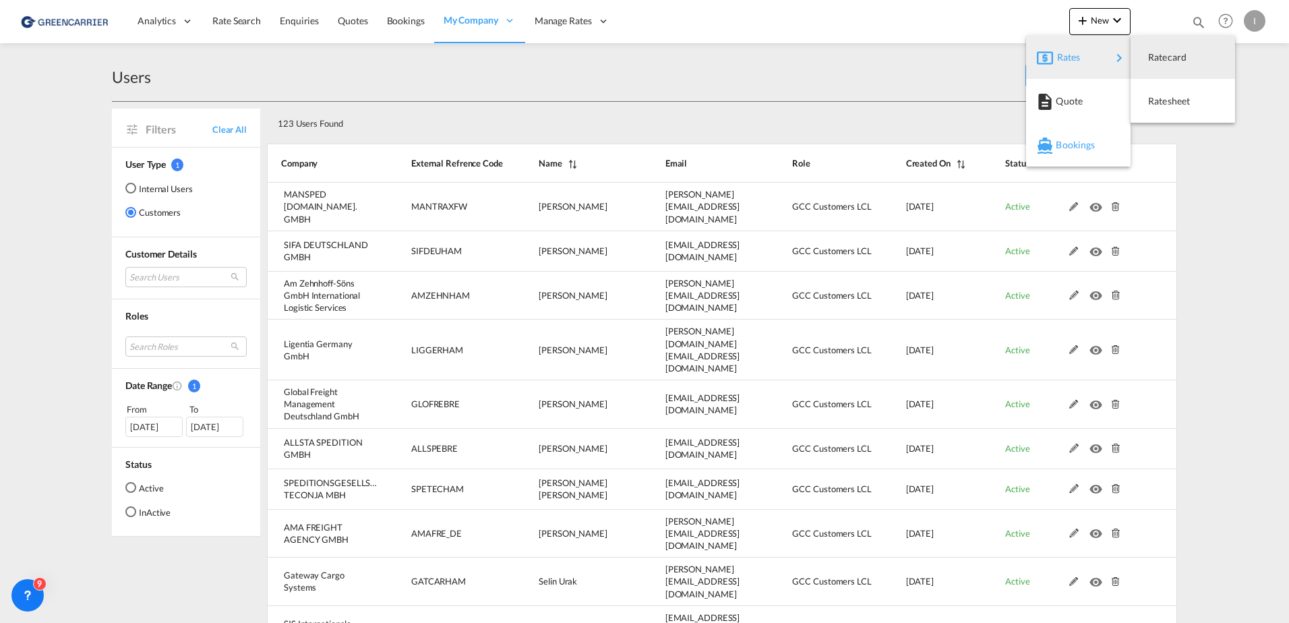
click at [1070, 144] on span "Bookings" at bounding box center [1063, 144] width 15 height 27
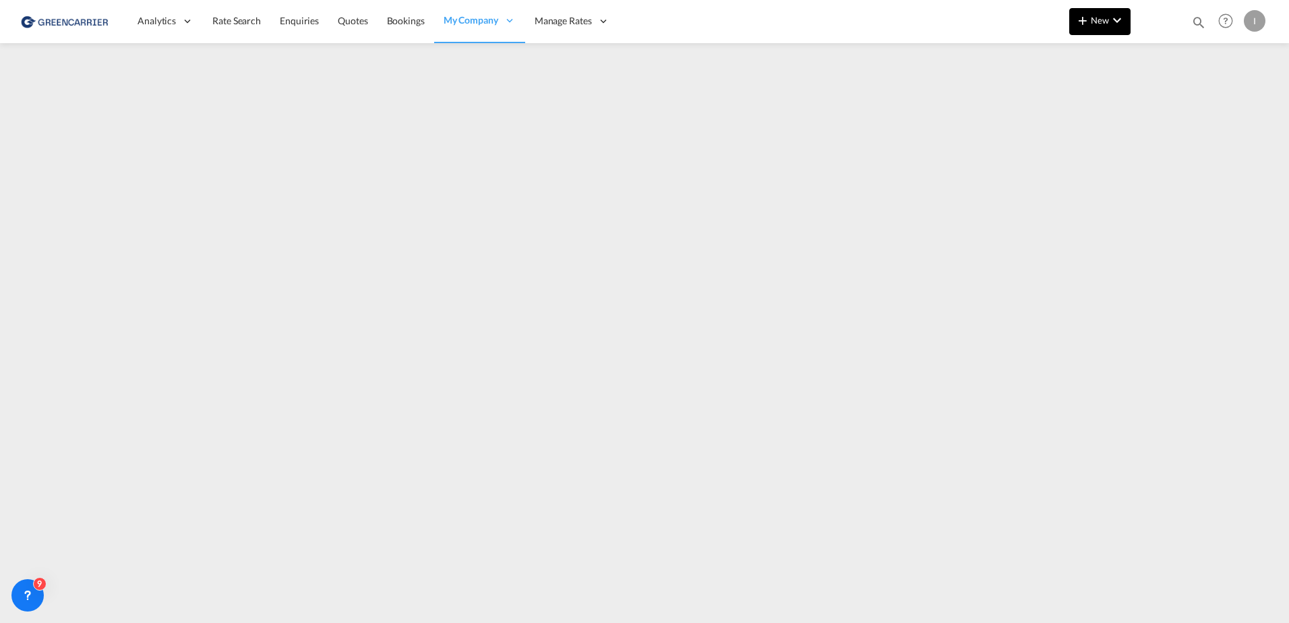
click at [1120, 16] on md-icon "icon-chevron-down" at bounding box center [1117, 20] width 16 height 16
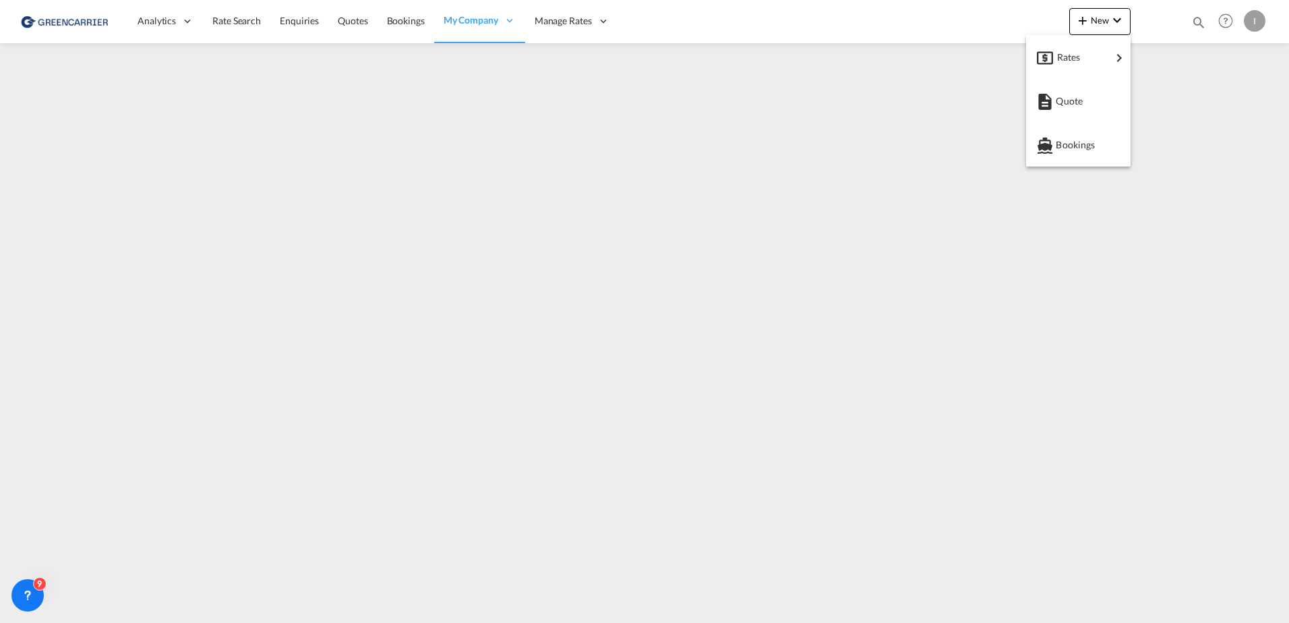
click at [1261, 22] on md-backdrop at bounding box center [644, 311] width 1289 height 623
click at [1255, 24] on div "I" at bounding box center [1255, 21] width 22 height 22
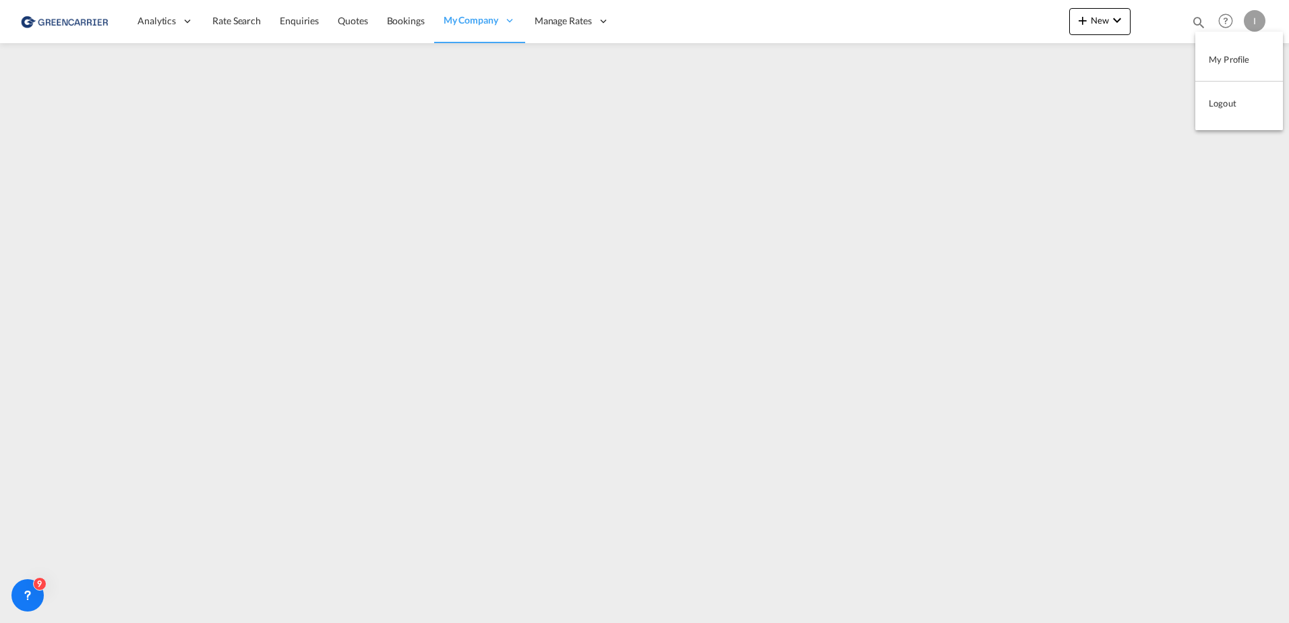
click at [1220, 103] on button "Logout" at bounding box center [1239, 103] width 88 height 27
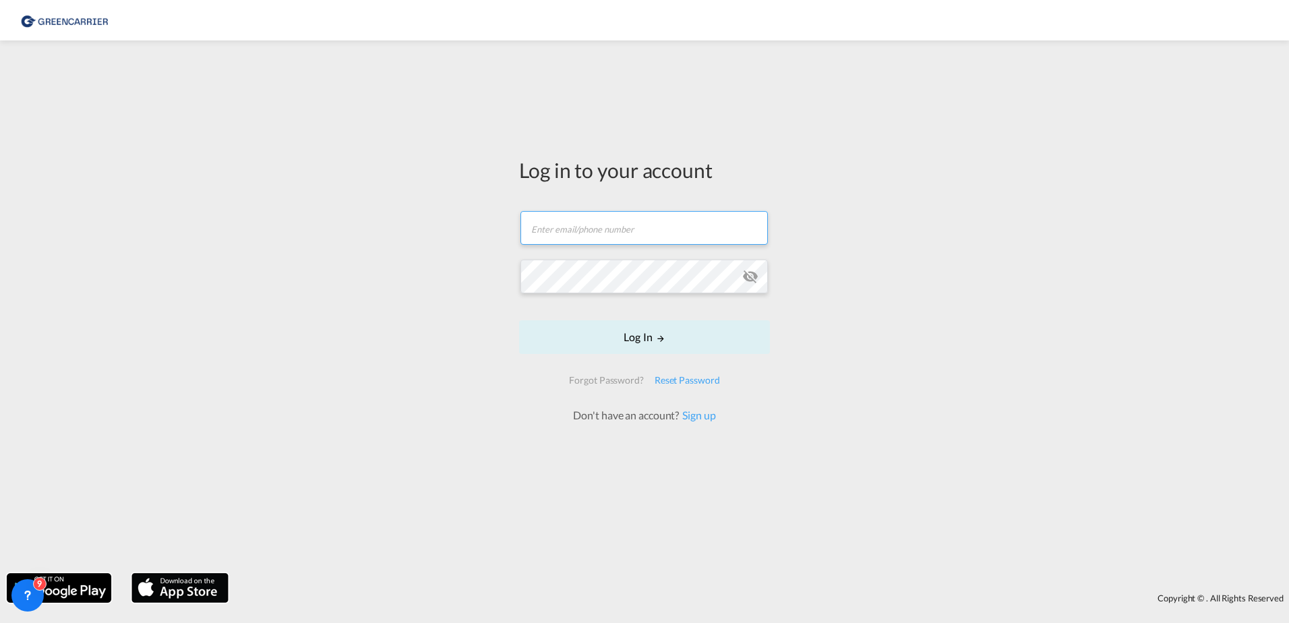
type input "[PERSON_NAME][EMAIL_ADDRESS][PERSON_NAME][DOMAIN_NAME]"
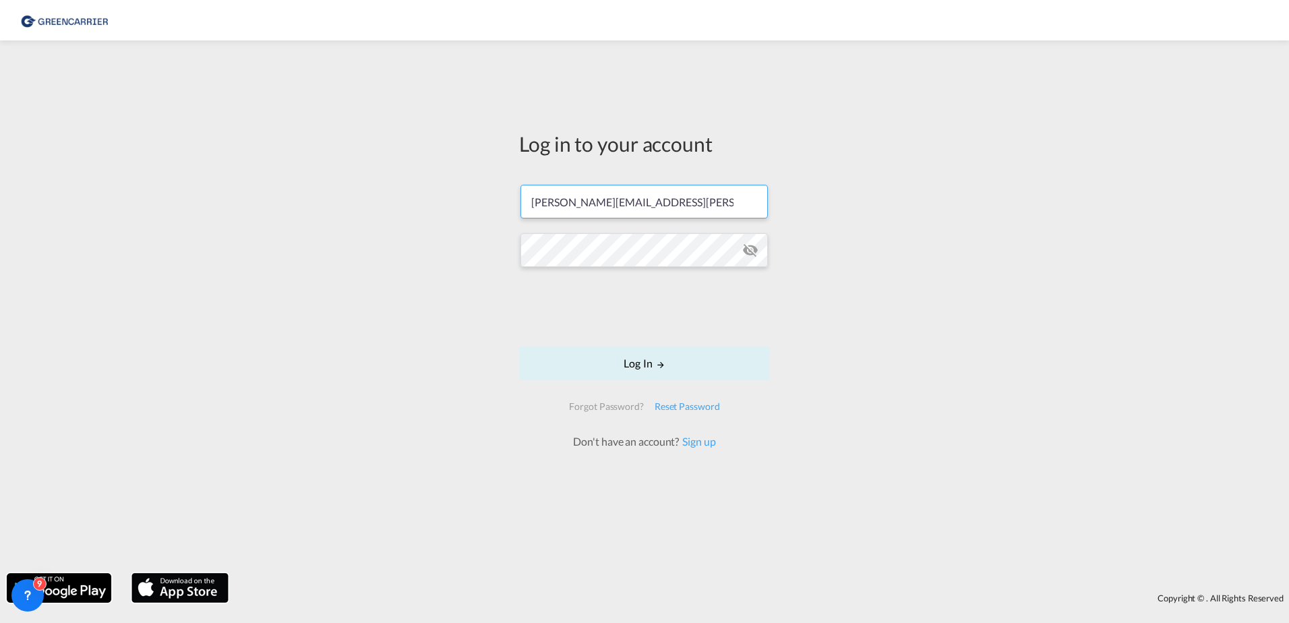
click at [603, 197] on input "[PERSON_NAME][EMAIL_ADDRESS][PERSON_NAME][DOMAIN_NAME]" at bounding box center [643, 202] width 247 height 34
click at [545, 197] on input "text" at bounding box center [643, 202] width 247 height 34
type input "[PERSON_NAME][EMAIL_ADDRESS][PERSON_NAME][DOMAIN_NAME]"
click at [733, 361] on button "Log In" at bounding box center [644, 363] width 251 height 34
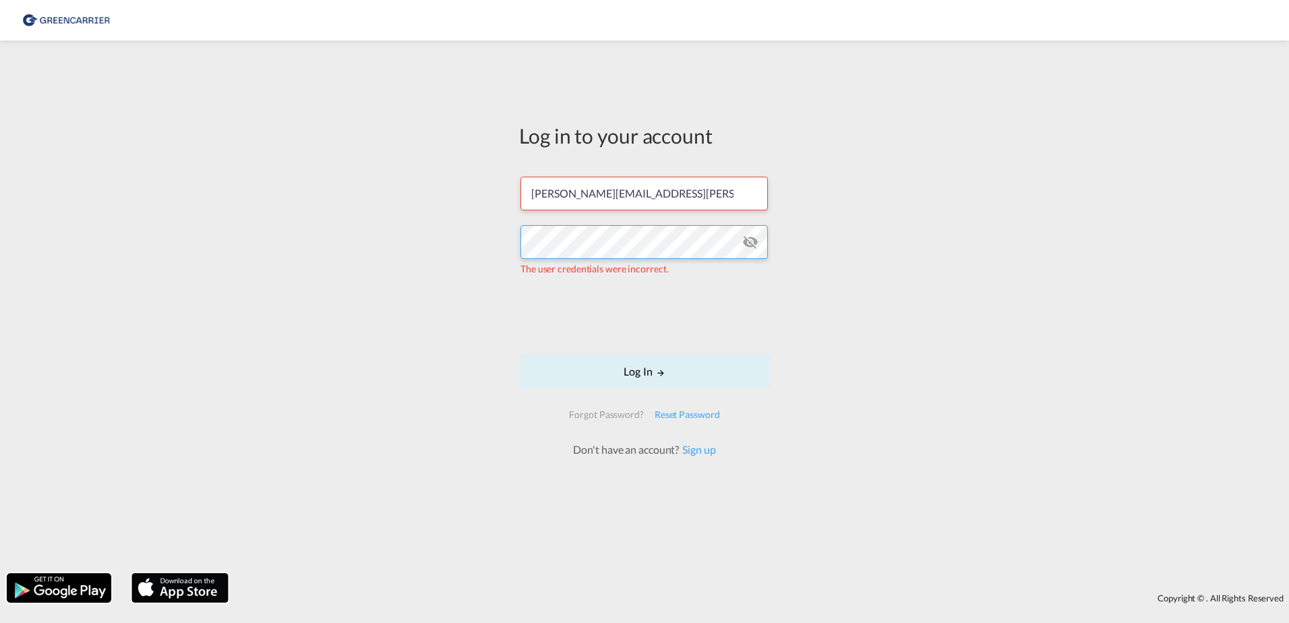
click at [322, 237] on div "Log in to your account [PERSON_NAME][EMAIL_ADDRESS][PERSON_NAME][DOMAIN_NAME] T…" at bounding box center [644, 306] width 1289 height 519
click at [400, 247] on div "Log in to your account [PERSON_NAME][EMAIL_ADDRESS][PERSON_NAME][DOMAIN_NAME] P…" at bounding box center [644, 306] width 1289 height 519
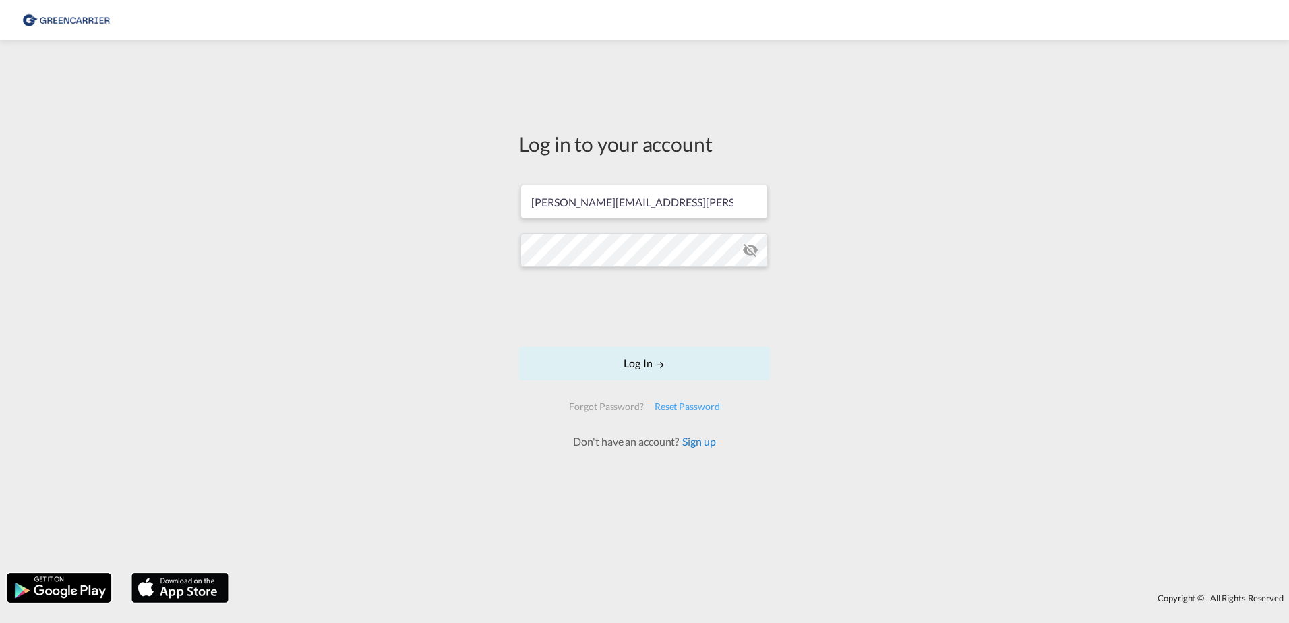
click at [705, 444] on link "Sign up" at bounding box center [697, 441] width 36 height 13
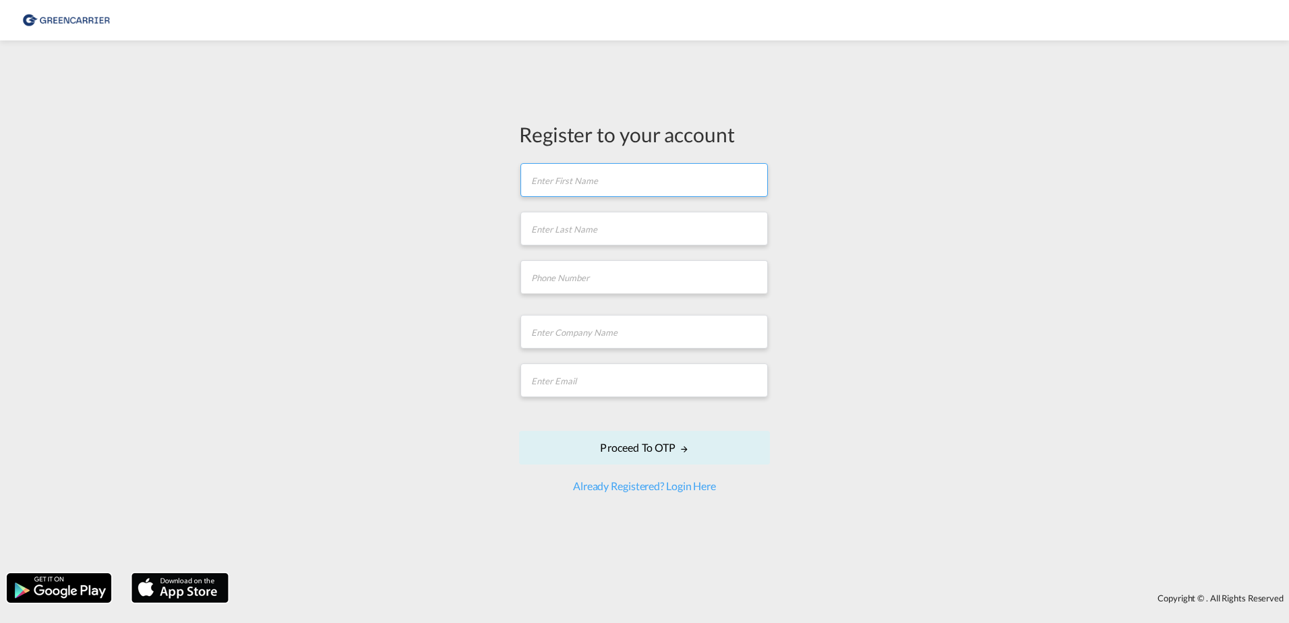
click at [610, 171] on input "text" at bounding box center [643, 180] width 247 height 34
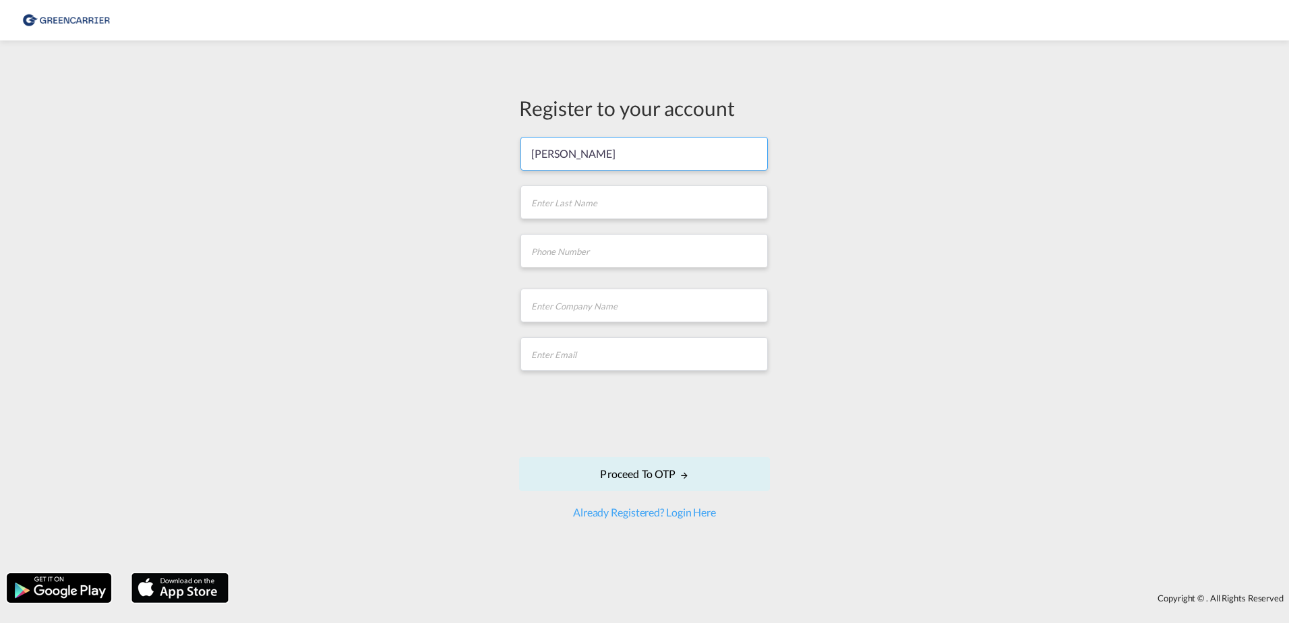
type input "[PERSON_NAME]"
click at [632, 305] on input "text" at bounding box center [643, 306] width 247 height 34
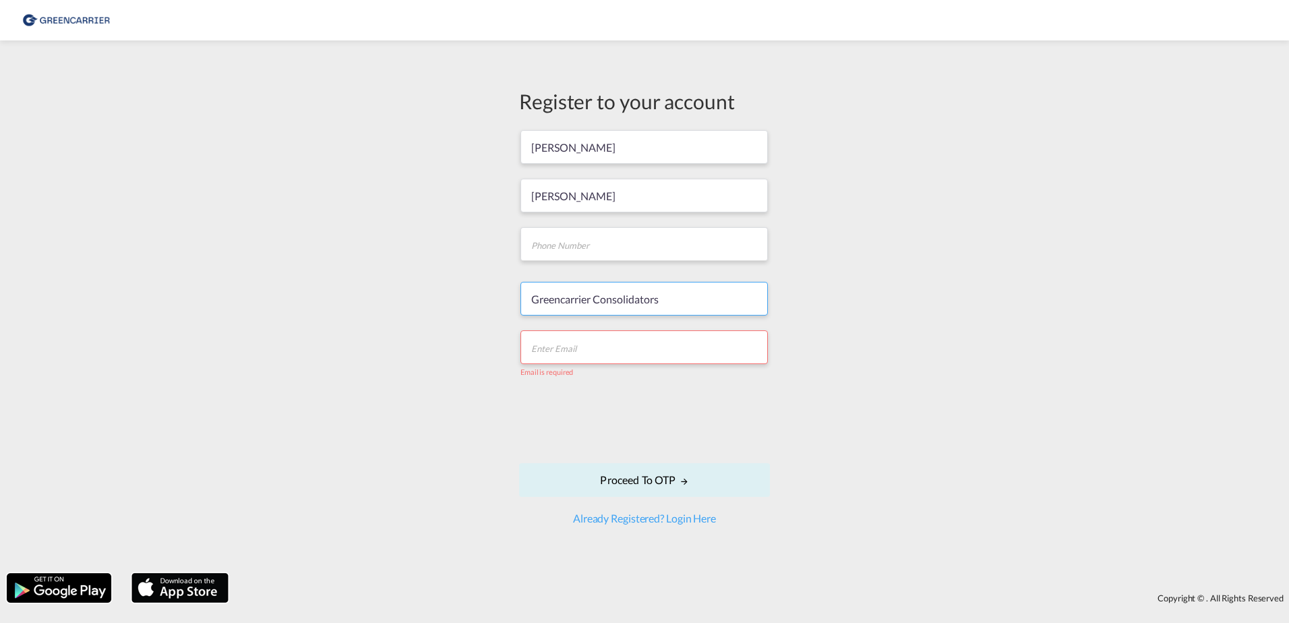
type input "Greencarrier Consolidators"
drag, startPoint x: 446, startPoint y: 324, endPoint x: 401, endPoint y: 338, distance: 47.1
click at [446, 324] on div "Register to your account Isabel Huebner Greencarrier Consolidators Email is req…" at bounding box center [644, 306] width 1289 height 519
click at [572, 351] on input "email" at bounding box center [643, 347] width 247 height 34
click at [351, 466] on div "Register to your account Isabel Huebner Greencarrier Consolidators Email is req…" at bounding box center [644, 306] width 1289 height 519
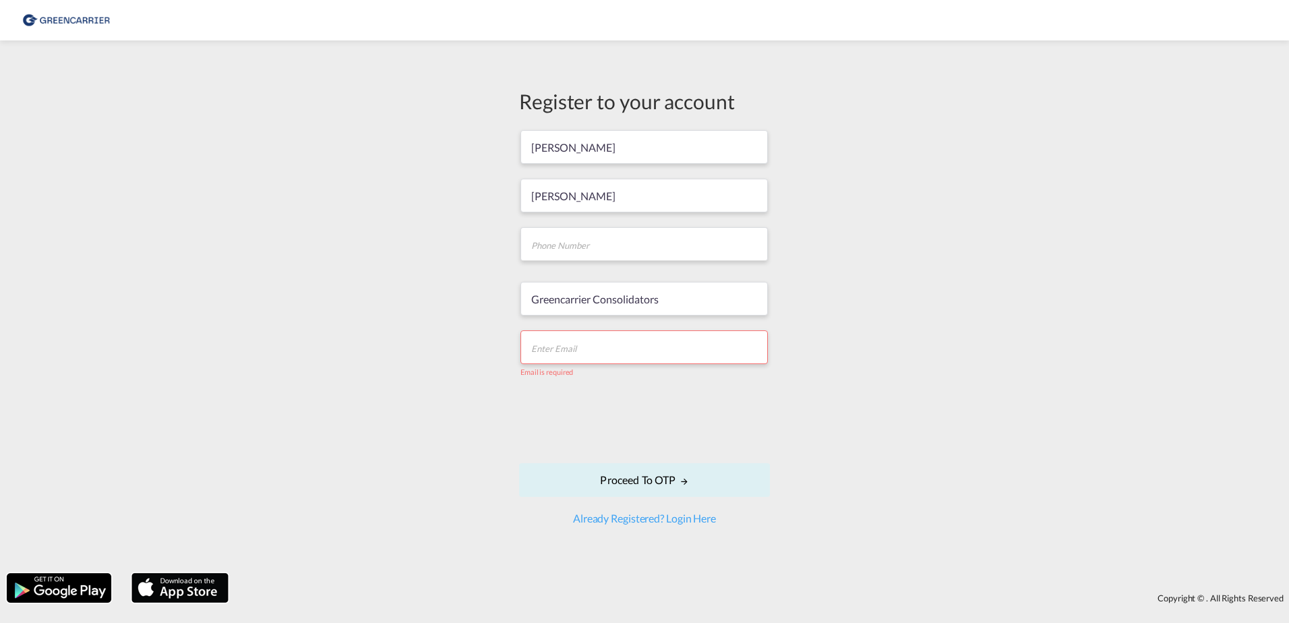
drag, startPoint x: 613, startPoint y: 336, endPoint x: 603, endPoint y: 351, distance: 17.6
click at [613, 336] on input "email" at bounding box center [643, 347] width 247 height 34
click at [356, 345] on div "Register to your account Isabel Huebner Greencarrier Consolidators Email is req…" at bounding box center [644, 306] width 1289 height 519
click at [538, 340] on input "email" at bounding box center [643, 347] width 247 height 34
type input "isabel.huebner@greencarrier.com"
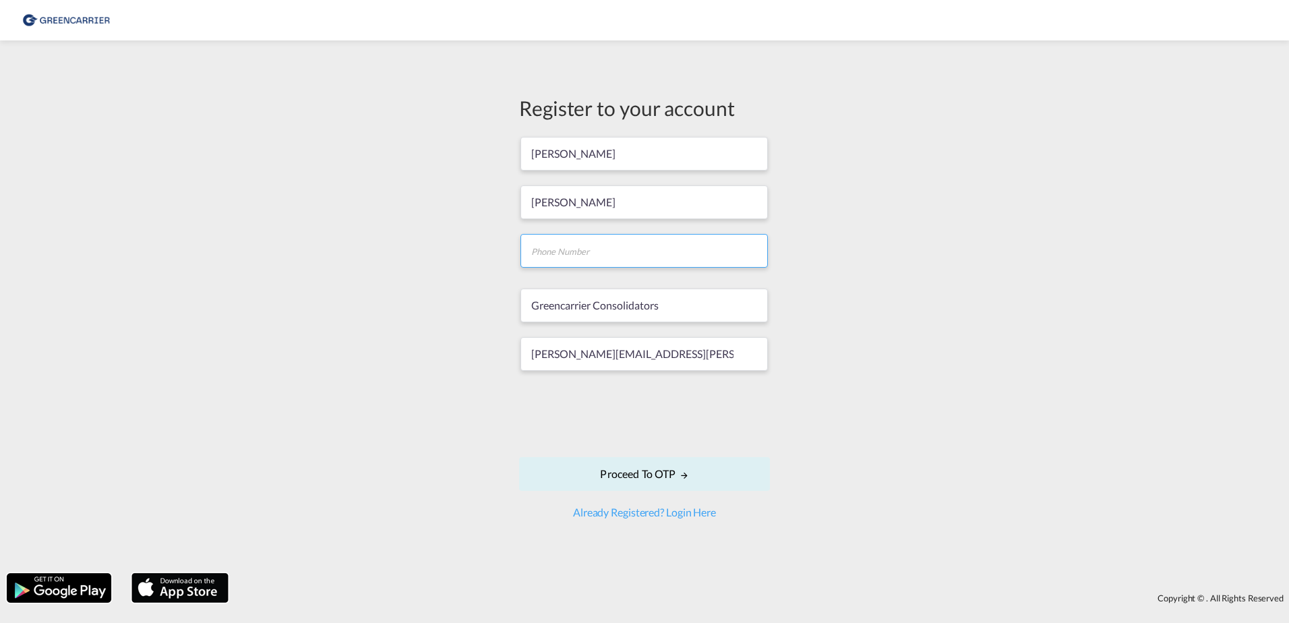
click at [576, 241] on input "tel" at bounding box center [643, 251] width 247 height 34
click at [569, 251] on input "tel" at bounding box center [643, 251] width 247 height 34
paste input "+49 (0) 40 570 131 112"
type input "+49 (0) 40 570 131 112"
click at [1050, 247] on div "Register to your account Isabel Huebner +49 (0) 40 570 131 112 Greencarrier Con…" at bounding box center [644, 306] width 1289 height 519
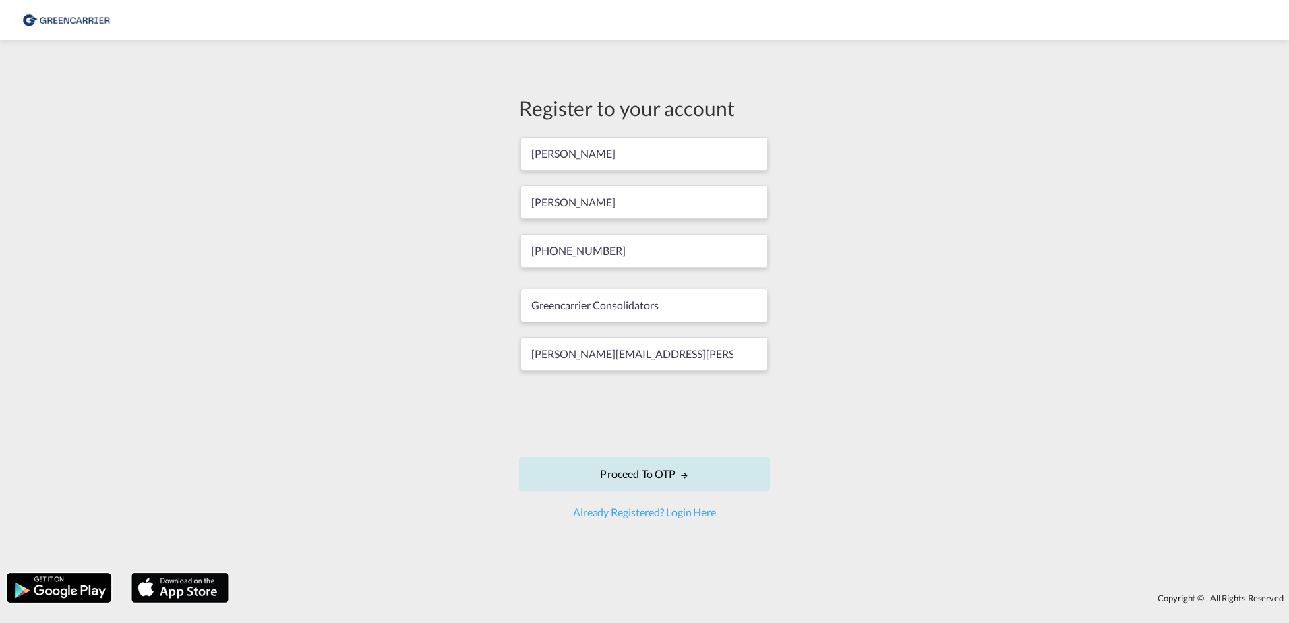
click at [688, 475] on md-icon "icon-arrow-right" at bounding box center [684, 475] width 9 height 9
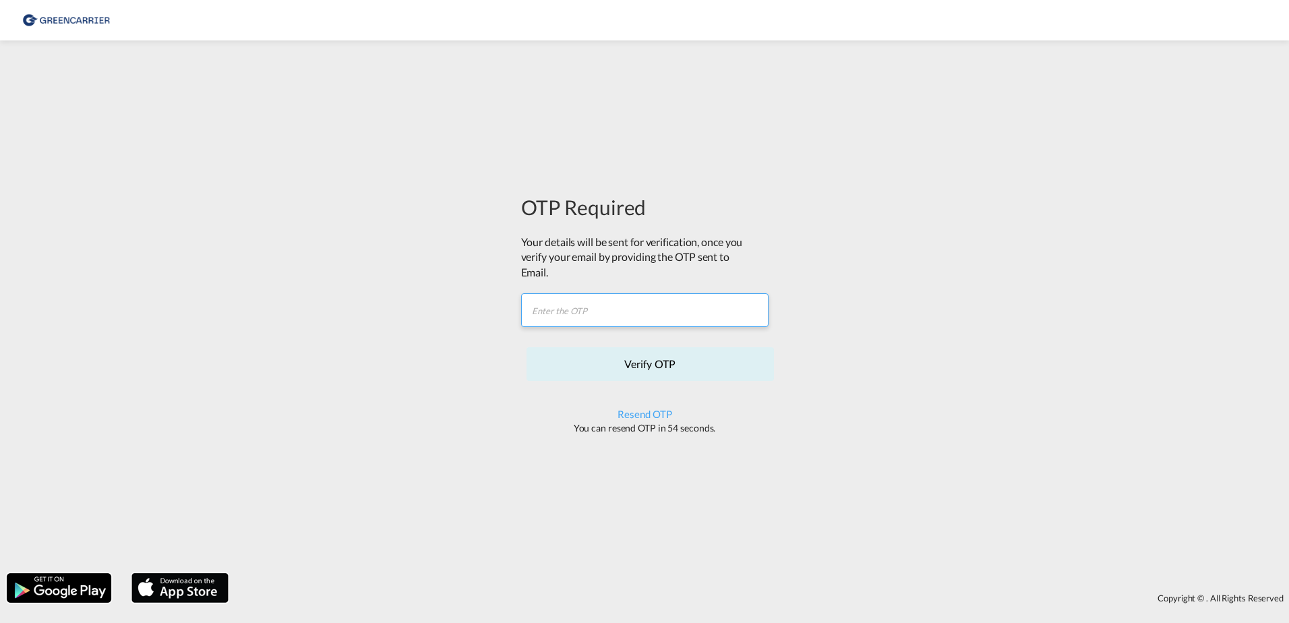
click at [594, 307] on input "text" at bounding box center [644, 310] width 247 height 34
click at [576, 319] on input "text" at bounding box center [644, 310] width 247 height 34
paste input "VRUX0S"
type input "VRUX0S"
click at [634, 366] on button "Verify OTP" at bounding box center [649, 364] width 247 height 34
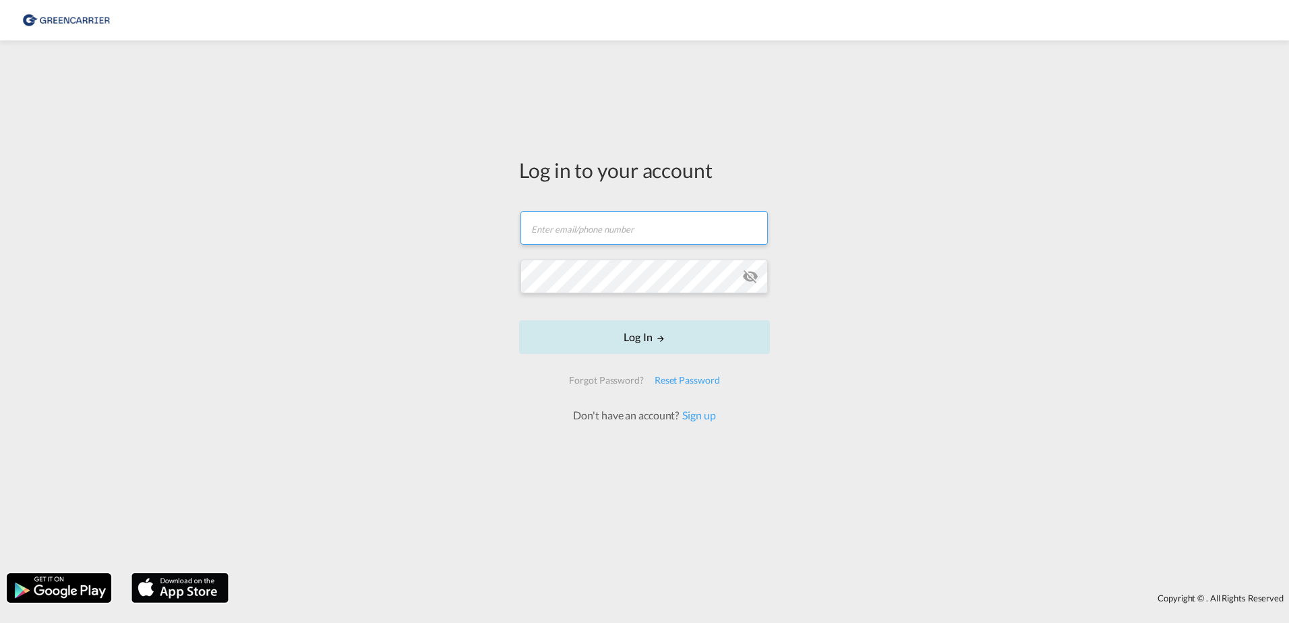
type input "[PERSON_NAME][EMAIL_ADDRESS][PERSON_NAME][DOMAIN_NAME]"
click at [660, 336] on md-icon "LOGIN" at bounding box center [660, 338] width 9 height 9
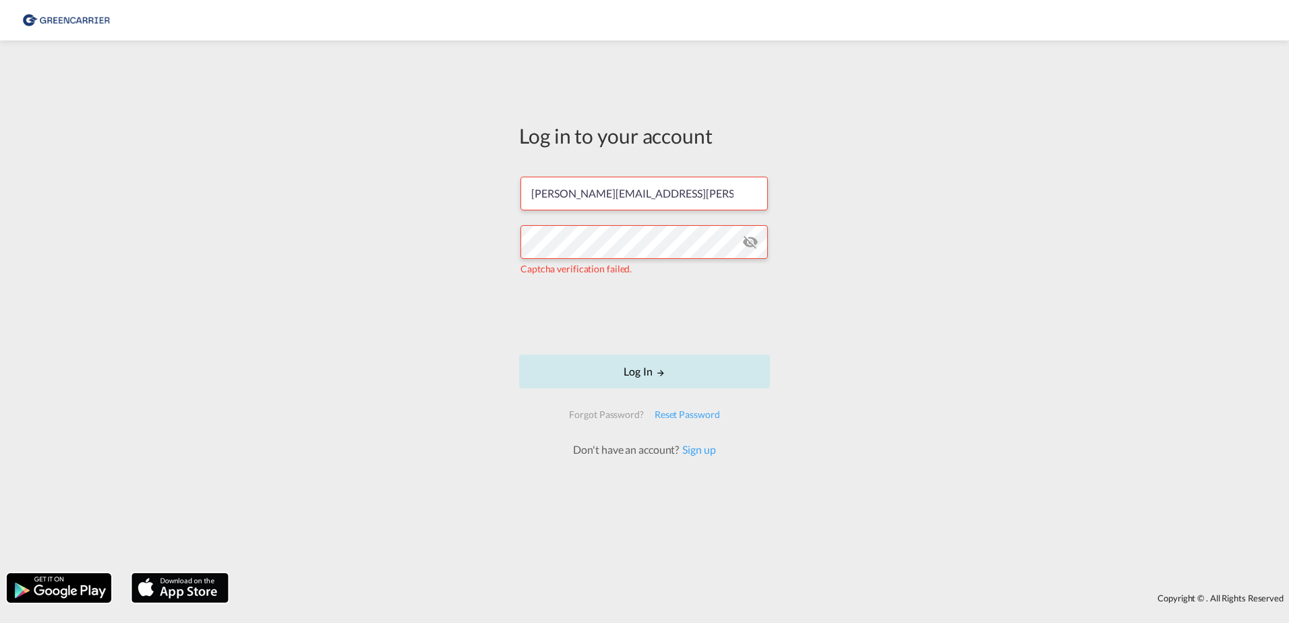
click at [685, 378] on button "Log In" at bounding box center [644, 372] width 251 height 34
click at [750, 245] on md-icon "icon-eye-off" at bounding box center [750, 242] width 16 height 16
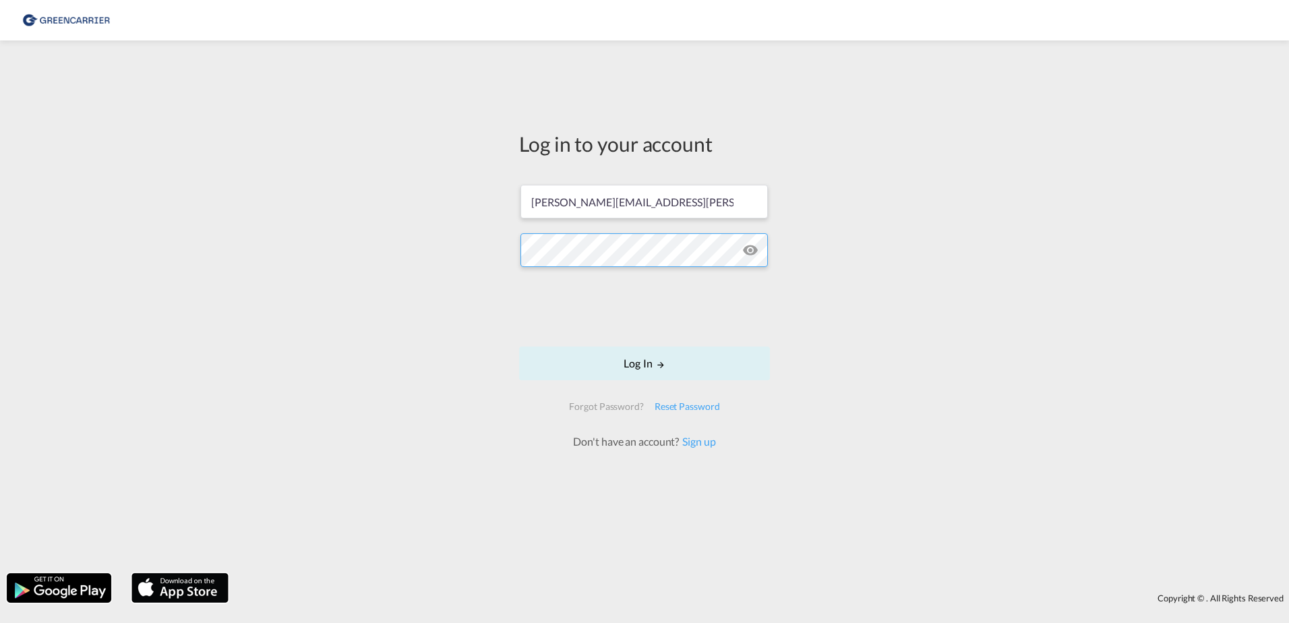
click at [519, 346] on button "Log In" at bounding box center [644, 363] width 251 height 34
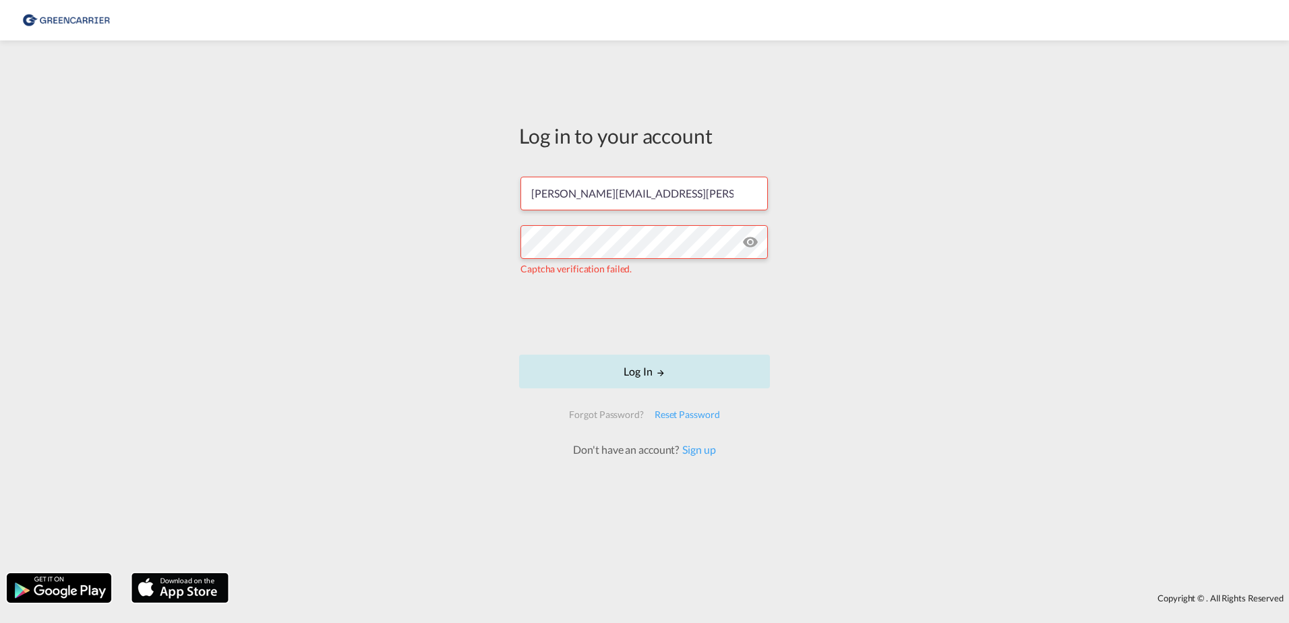
click at [656, 375] on md-icon "LOGIN" at bounding box center [660, 372] width 9 height 9
click at [373, 364] on div "Log in to your account [PERSON_NAME][EMAIL_ADDRESS][PERSON_NAME][DOMAIN_NAME] T…" at bounding box center [644, 306] width 1289 height 519
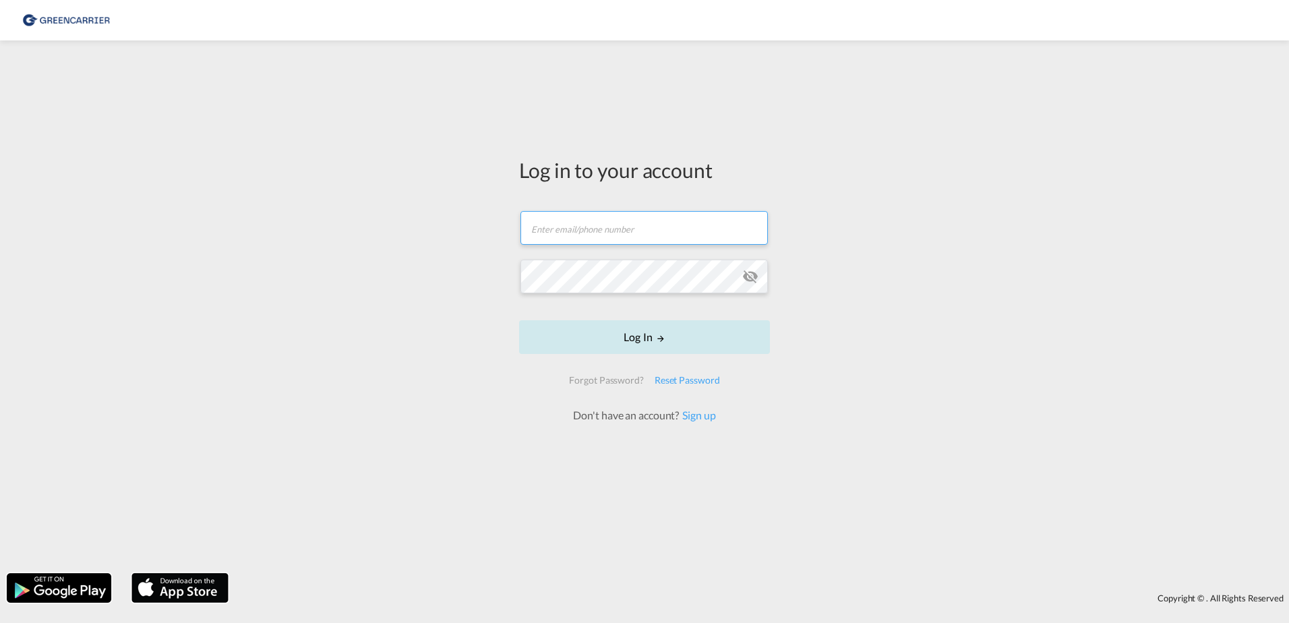
type input "[PERSON_NAME][EMAIL_ADDRESS][PERSON_NAME][DOMAIN_NAME]"
click at [675, 342] on button "Log In" at bounding box center [644, 337] width 251 height 34
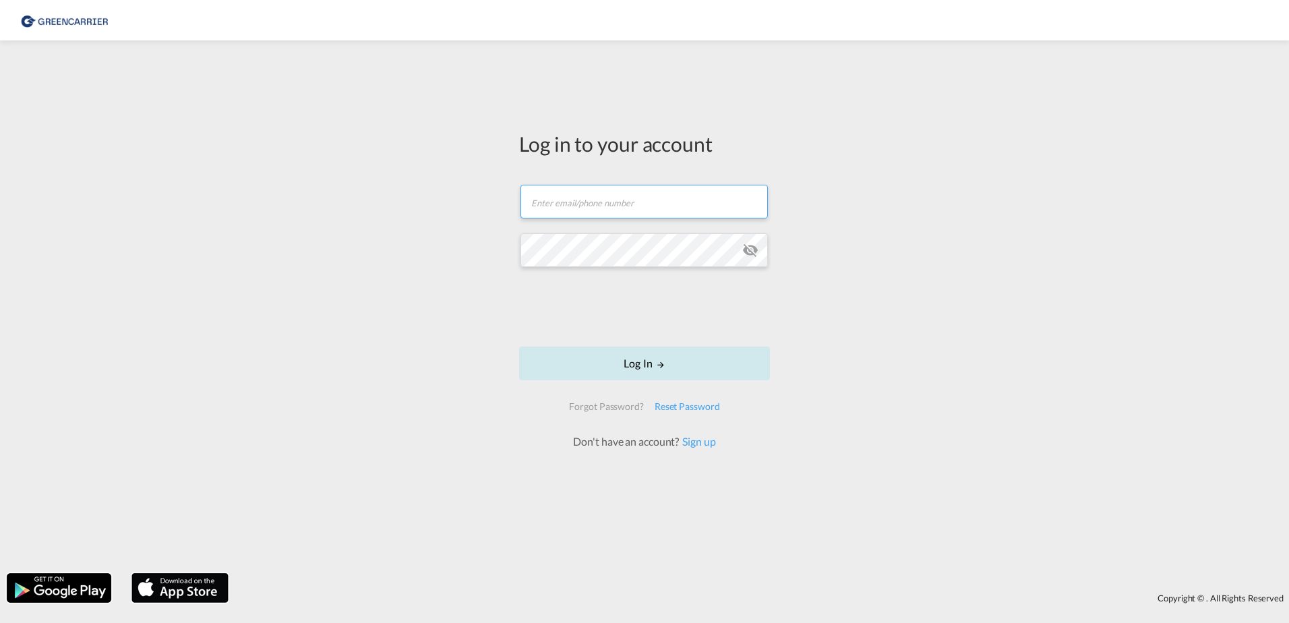
type input "[PERSON_NAME][EMAIL_ADDRESS][PERSON_NAME][DOMAIN_NAME]"
click at [631, 339] on form "[PERSON_NAME][EMAIL_ADDRESS][PERSON_NAME][DOMAIN_NAME] Email field is required …" at bounding box center [644, 310] width 251 height 278
click at [656, 360] on md-icon "LOGIN" at bounding box center [660, 364] width 9 height 9
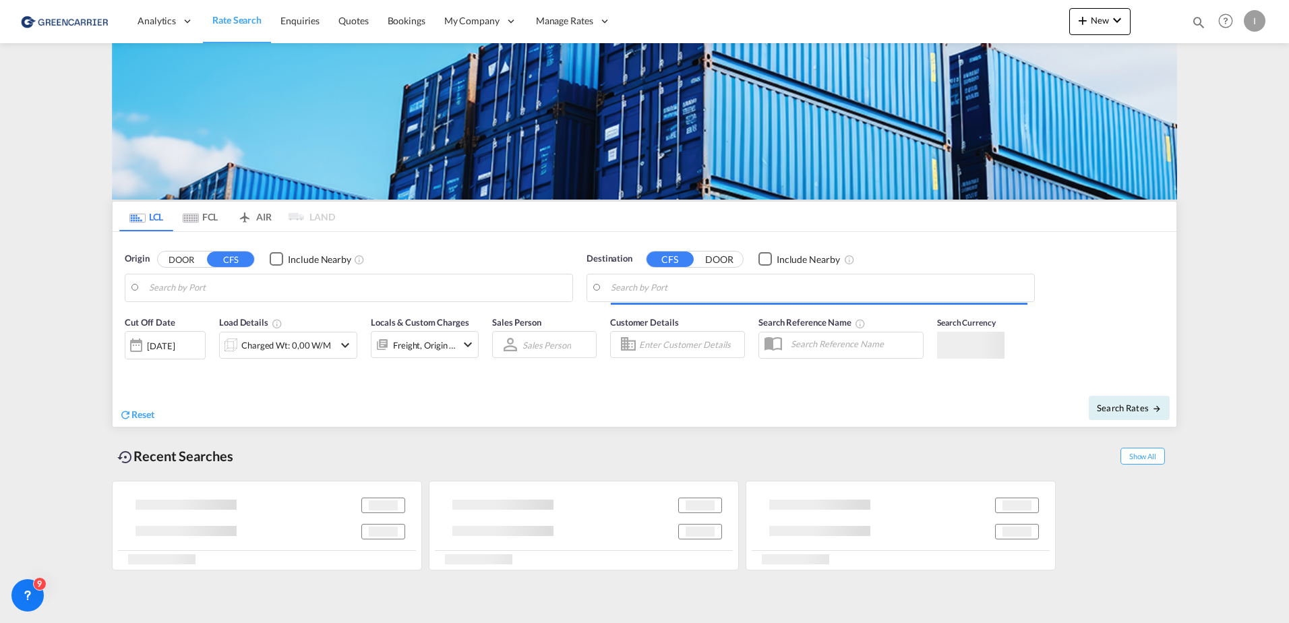
type input "[GEOGRAPHIC_DATA], [GEOGRAPHIC_DATA]"
type input "Callao, PECLL"
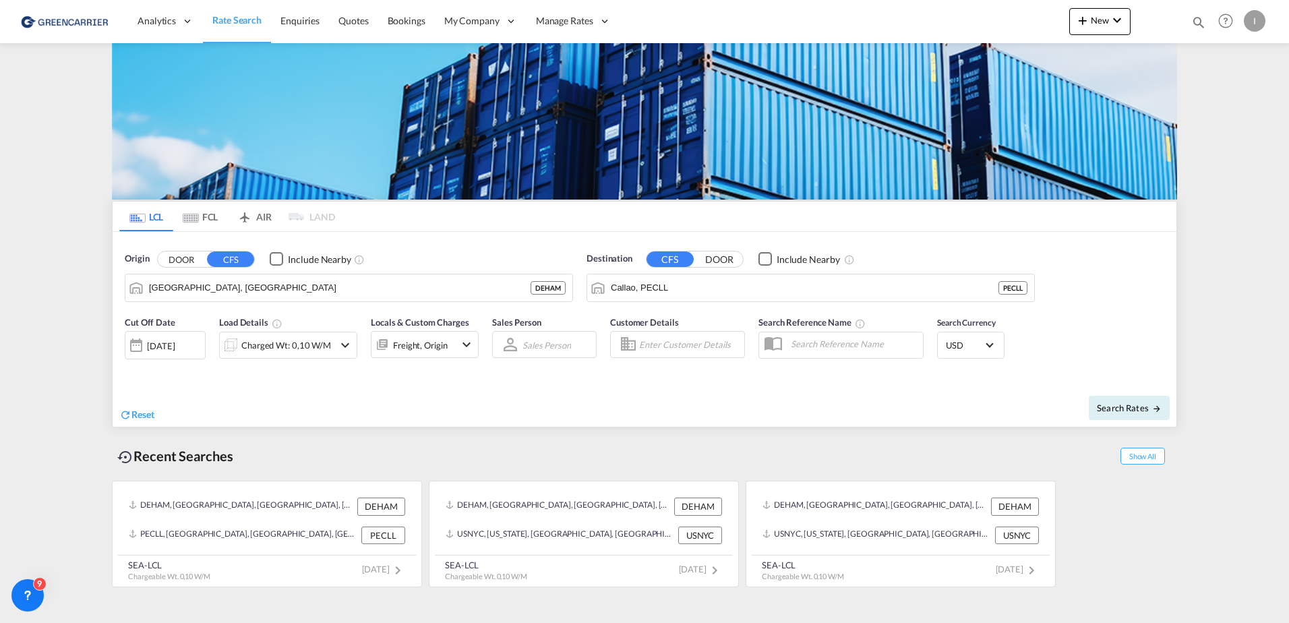
click at [1262, 24] on div "I" at bounding box center [1255, 21] width 22 height 22
click at [1236, 56] on button "My Profile" at bounding box center [1239, 59] width 88 height 27
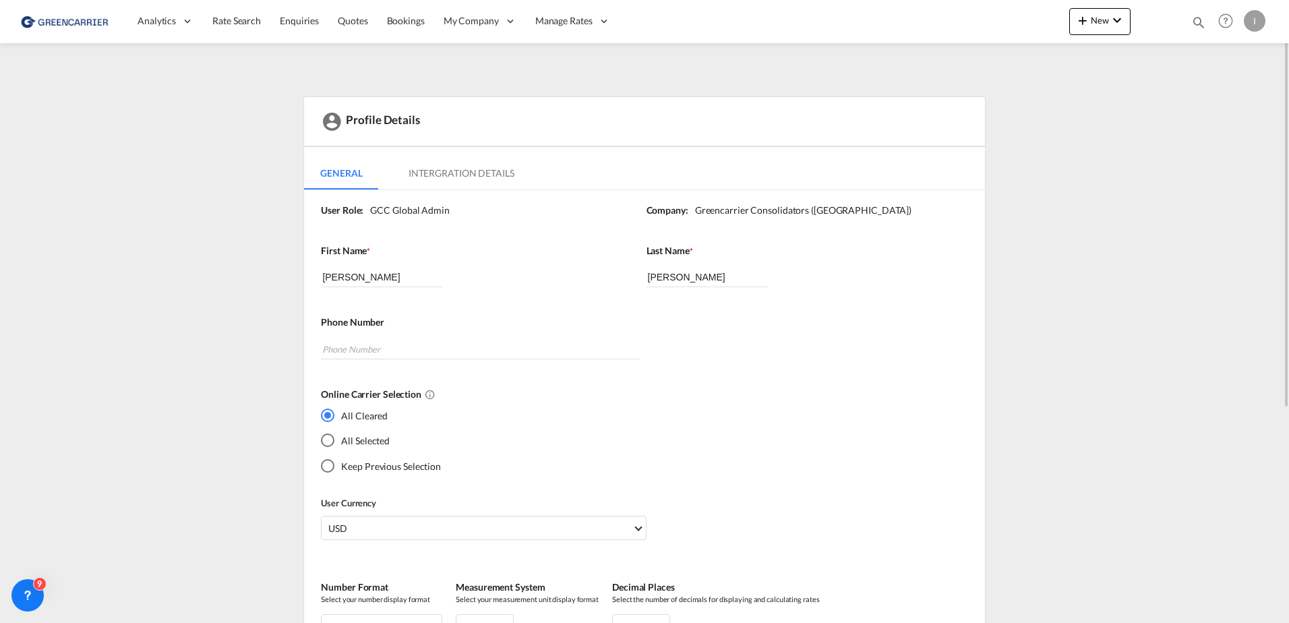
scroll to position [328, 0]
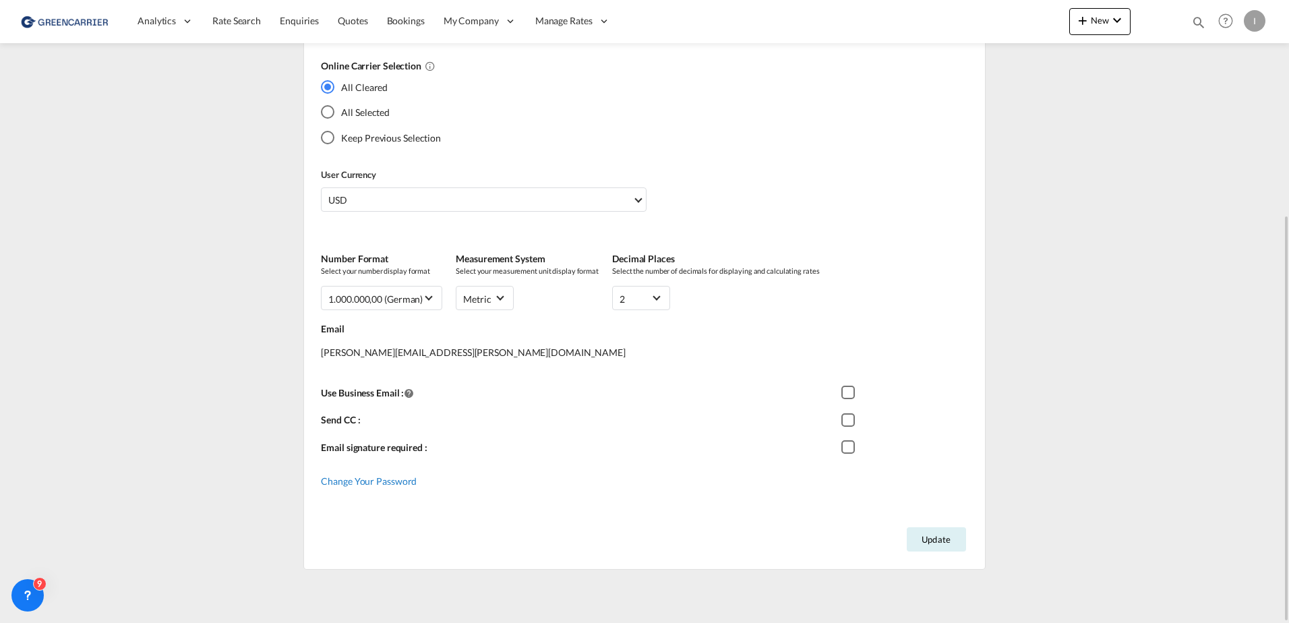
click at [385, 480] on span "Change Your Password" at bounding box center [369, 480] width 96 height 11
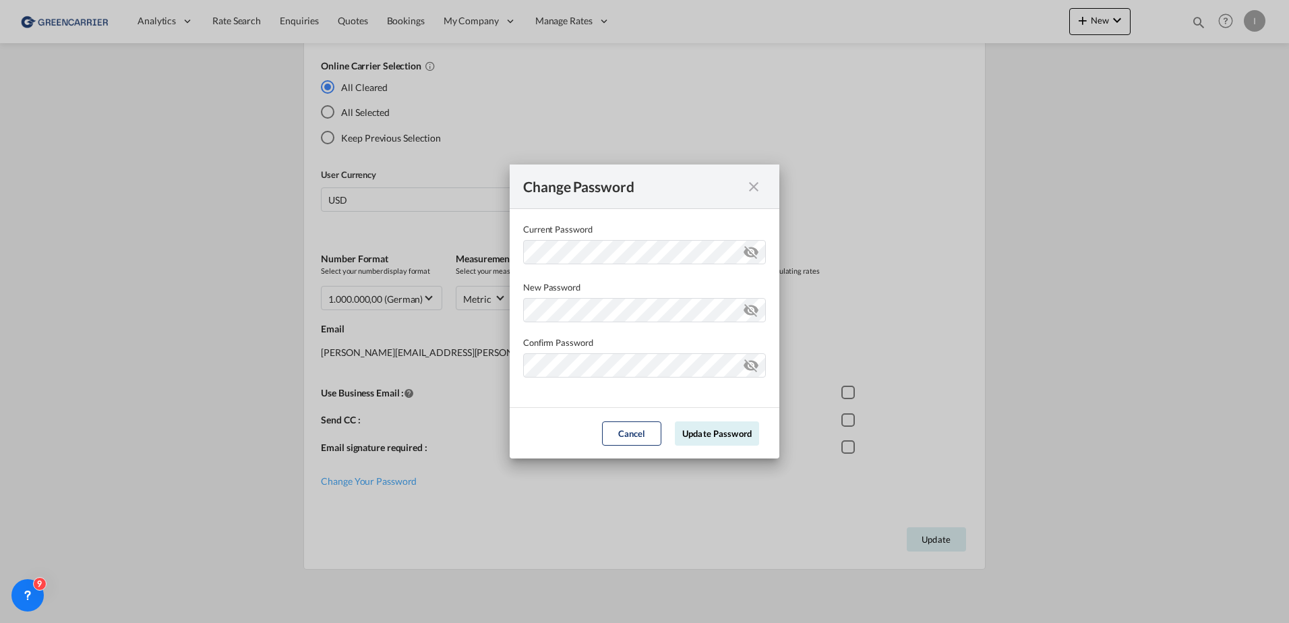
click at [752, 181] on md-icon "icon-close fg-AAA8AD cursor" at bounding box center [754, 187] width 16 height 16
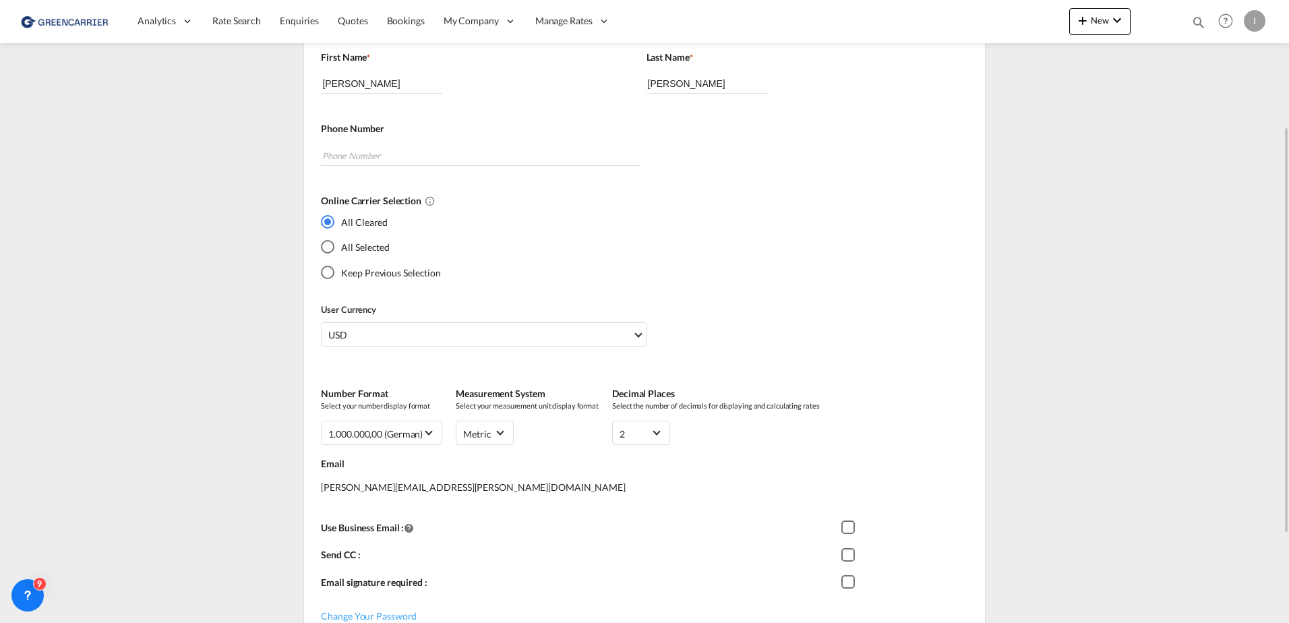
scroll to position [0, 0]
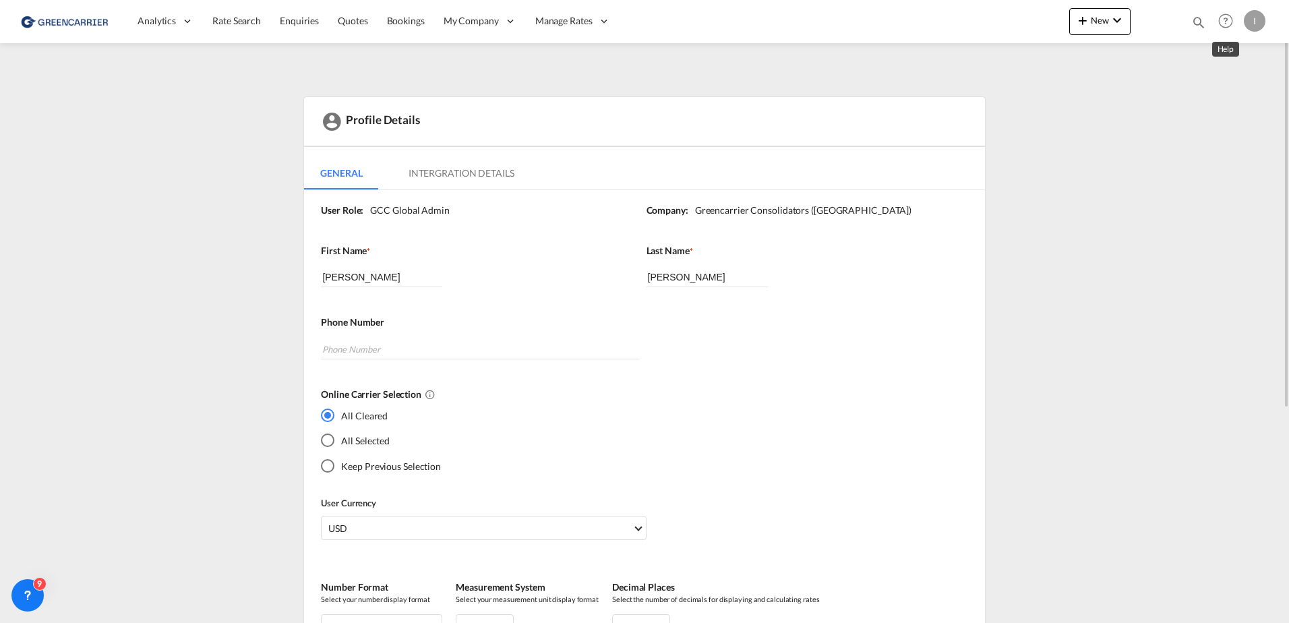
click at [1253, 18] on div "I" at bounding box center [1255, 21] width 22 height 22
click at [1216, 99] on button "Logout" at bounding box center [1239, 103] width 88 height 27
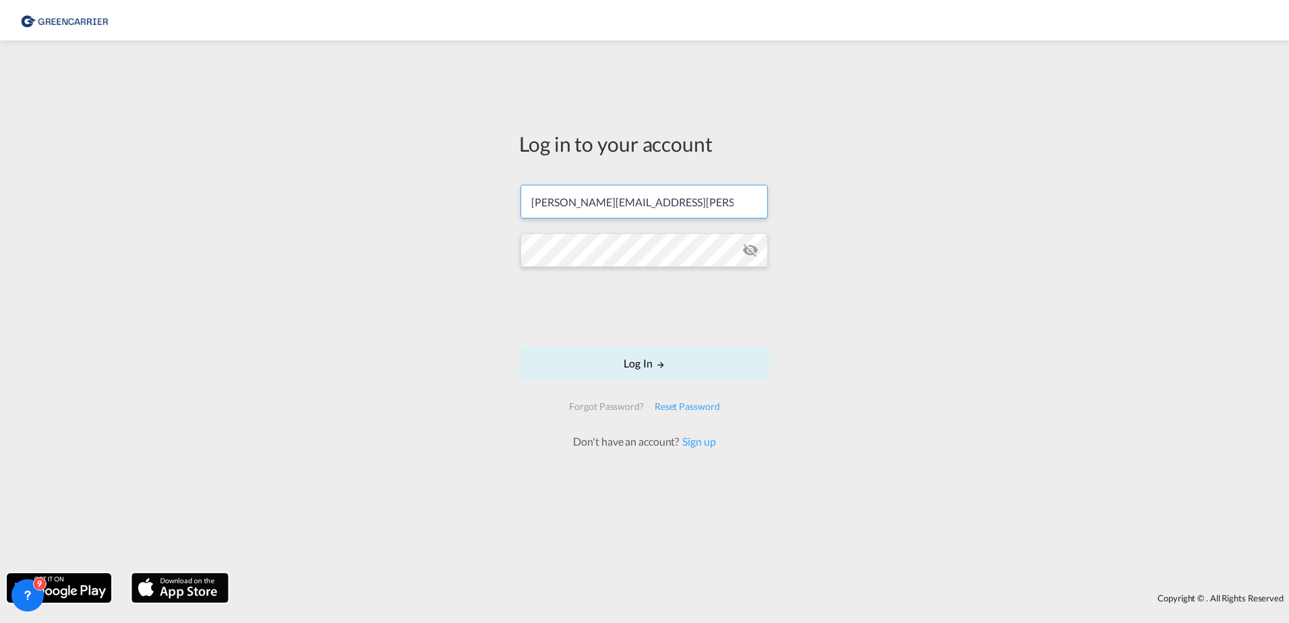
drag, startPoint x: 725, startPoint y: 198, endPoint x: 131, endPoint y: 189, distance: 594.0
click at [150, 194] on div "Log in to your account [PERSON_NAME][EMAIL_ADDRESS][PERSON_NAME][DOMAIN_NAME] L…" at bounding box center [644, 306] width 1289 height 519
type input "[EMAIL_ADDRESS][DOMAIN_NAME]"
click at [189, 228] on div "Log in to your account [EMAIL_ADDRESS][DOMAIN_NAME] Log In Forgot Password? Res…" at bounding box center [644, 306] width 1289 height 519
click at [654, 226] on form "[EMAIL_ADDRESS][DOMAIN_NAME] Log In Forgot Password? Reset Password Don't have …" at bounding box center [644, 310] width 251 height 278
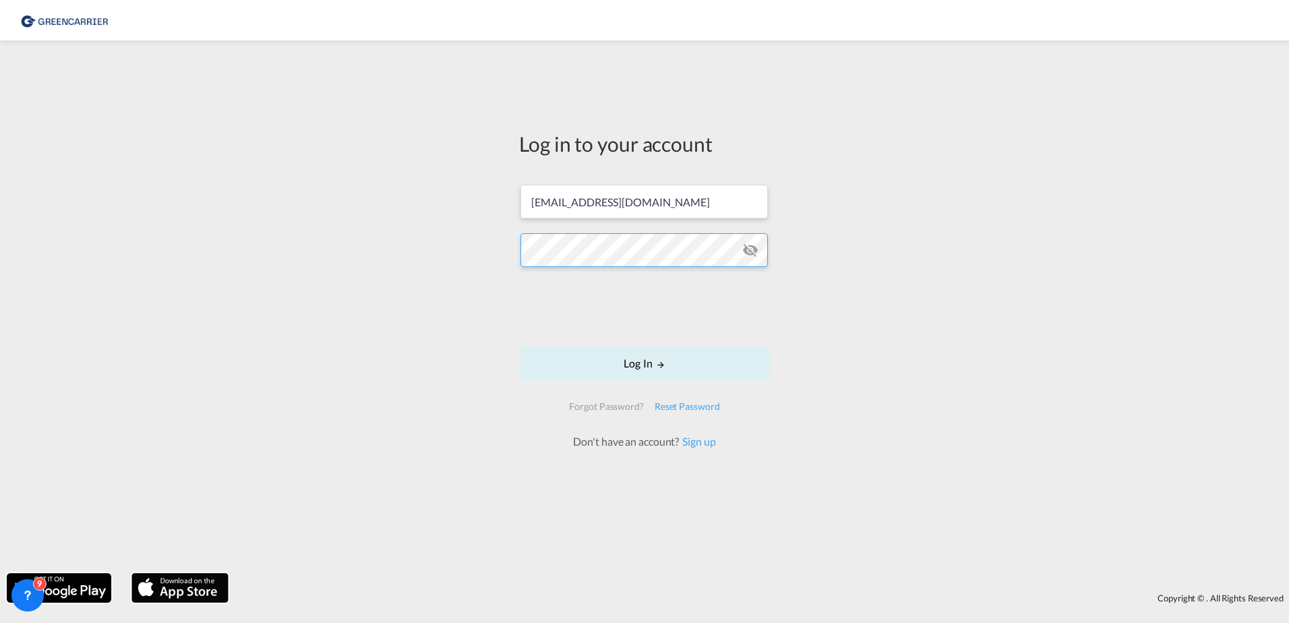
click at [280, 249] on div "Log in to your account [EMAIL_ADDRESS][DOMAIN_NAME] Log In Forgot Password? Res…" at bounding box center [644, 306] width 1289 height 519
click at [464, 277] on div "Log in to your account [EMAIL_ADDRESS][DOMAIN_NAME] Log In Forgot Password? Res…" at bounding box center [644, 306] width 1289 height 519
click at [672, 375] on button "Log In" at bounding box center [644, 363] width 251 height 34
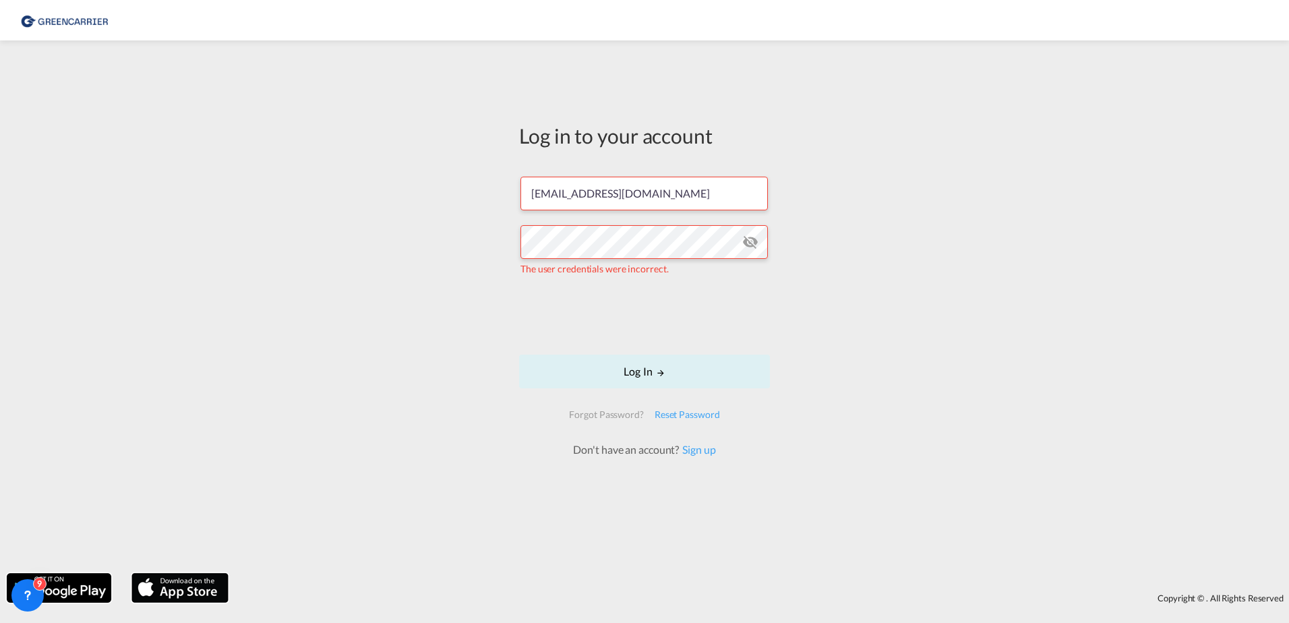
click at [748, 240] on md-icon "icon-eye-off" at bounding box center [750, 242] width 16 height 16
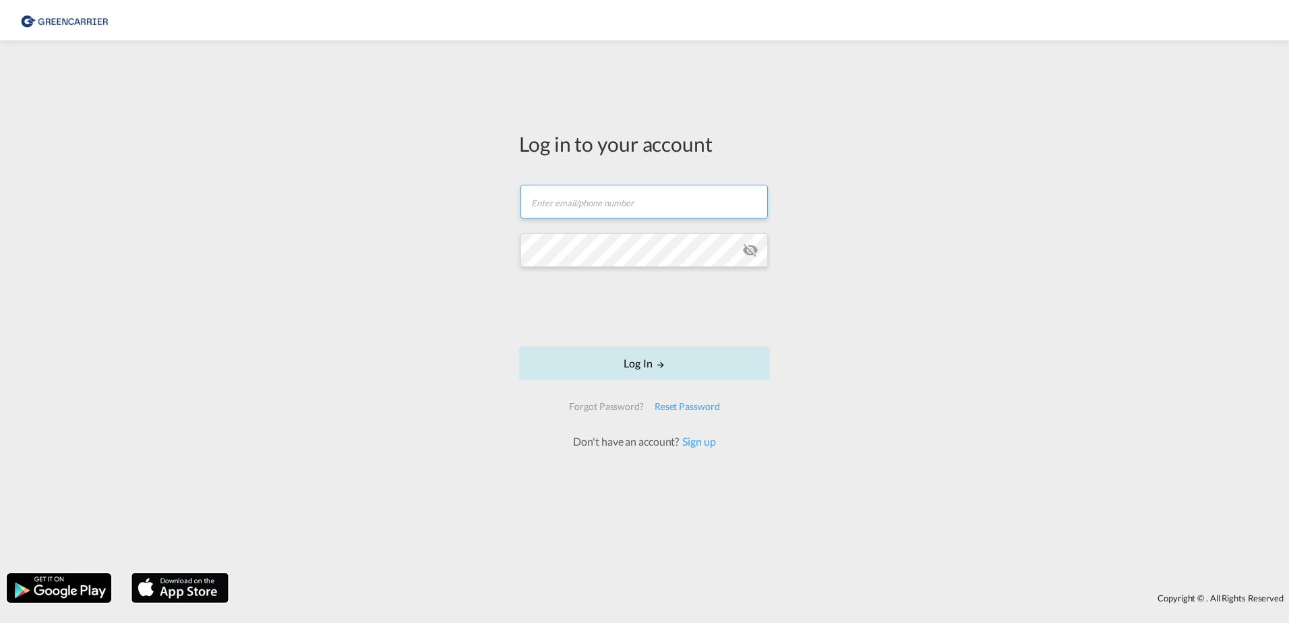
type input "[PERSON_NAME][EMAIL_ADDRESS][PERSON_NAME][DOMAIN_NAME]"
click at [708, 357] on button "Log In" at bounding box center [644, 363] width 251 height 34
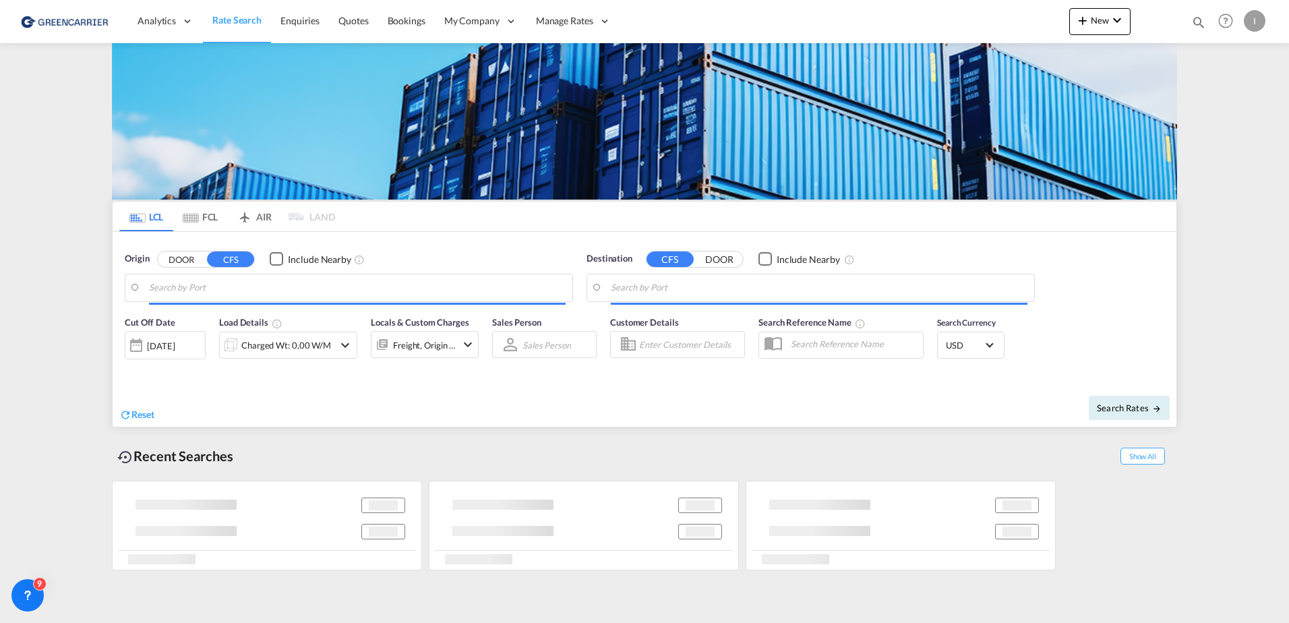
type input "Hamburg, DEHAM"
type input "Callao, PECLL"
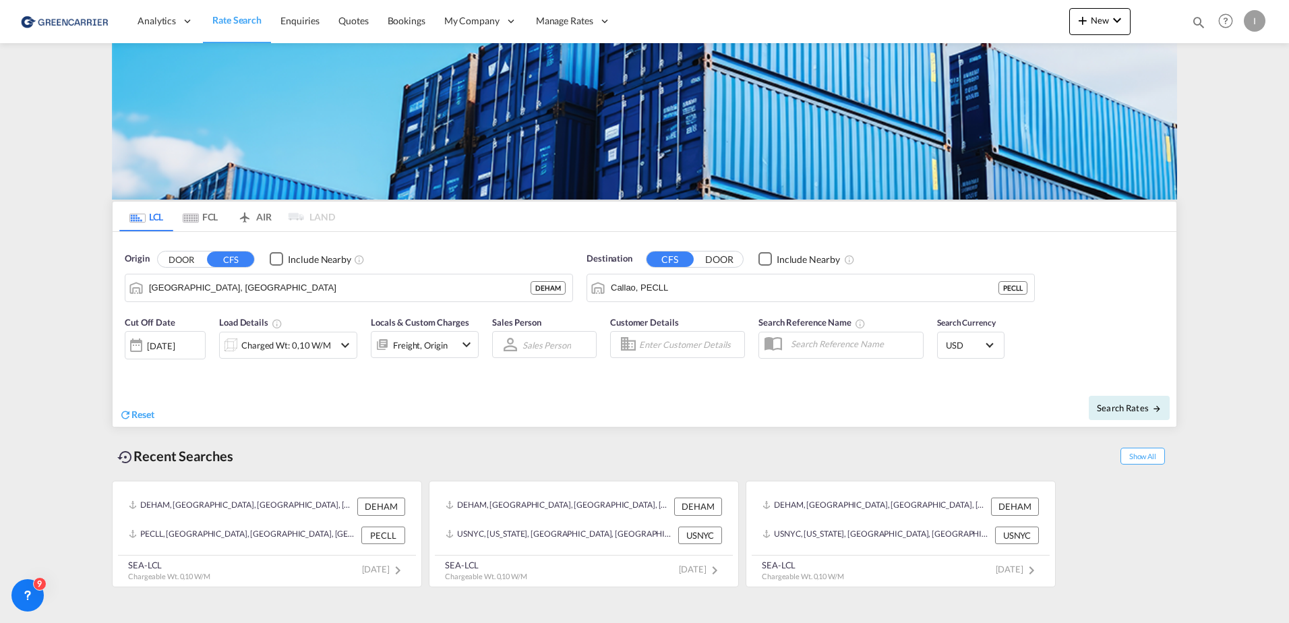
click at [1265, 26] on md-menu "I My Profile Logout" at bounding box center [1256, 16] width 25 height 32
click at [1259, 16] on div "I" at bounding box center [1255, 21] width 22 height 22
click at [465, 18] on md-backdrop at bounding box center [644, 311] width 1289 height 623
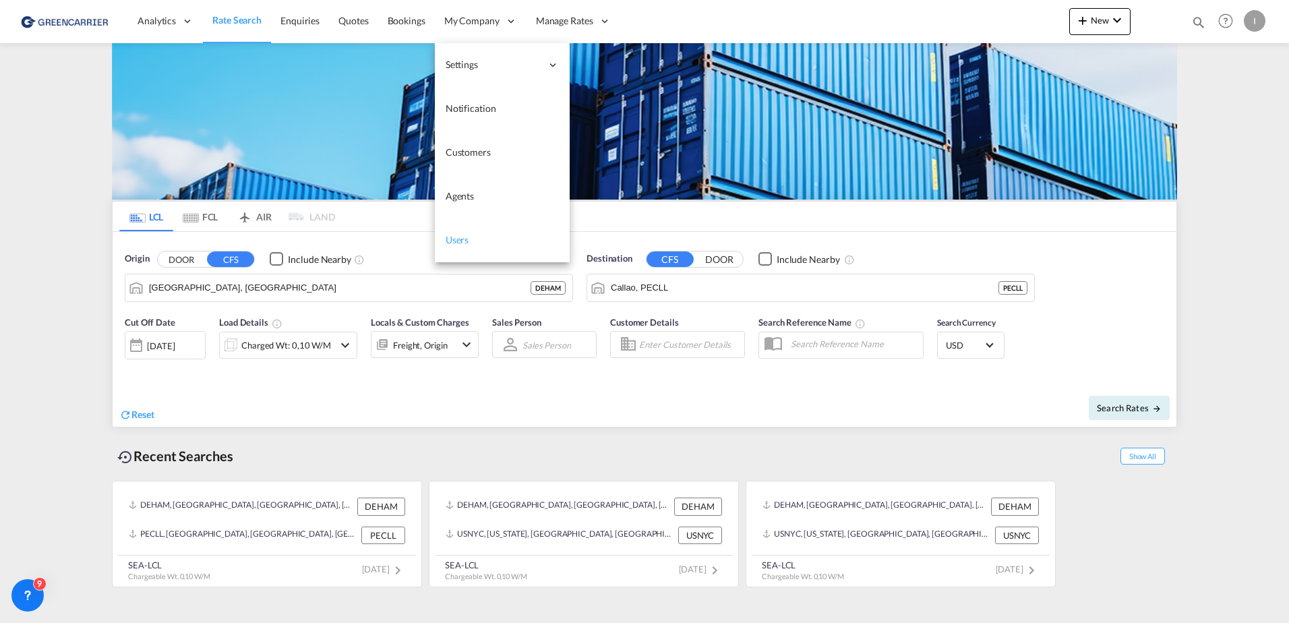
click at [461, 237] on span "Users" at bounding box center [458, 239] width 24 height 11
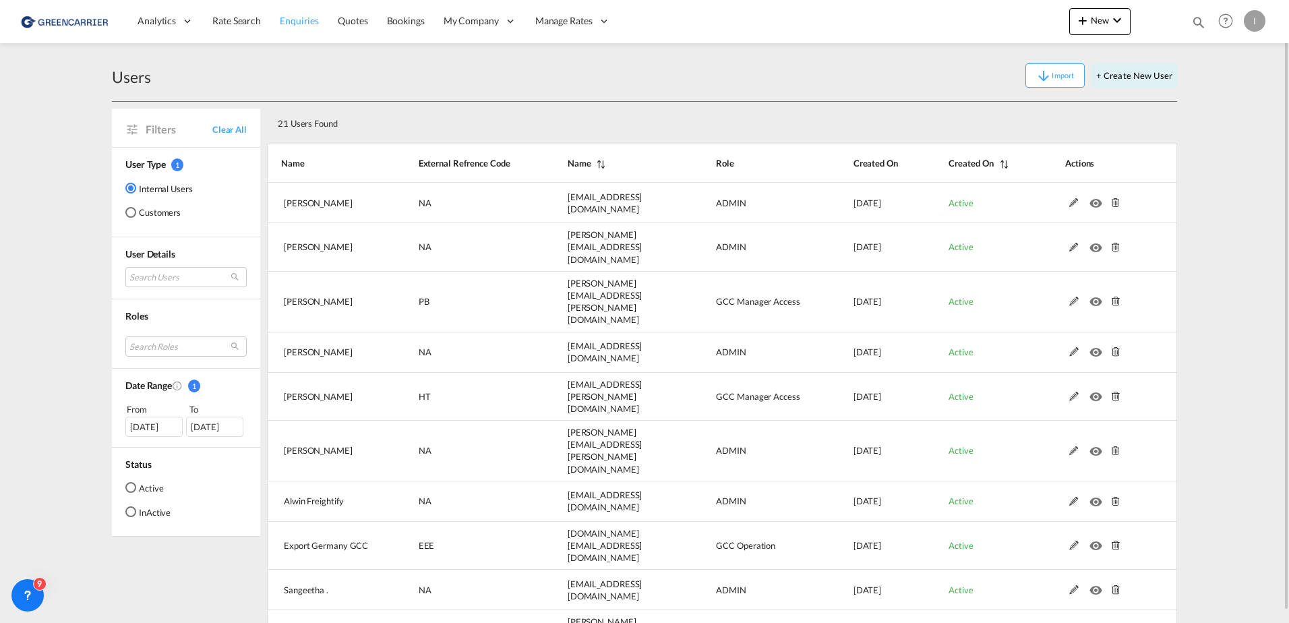
click at [288, 20] on span "Enquiries" at bounding box center [299, 20] width 39 height 11
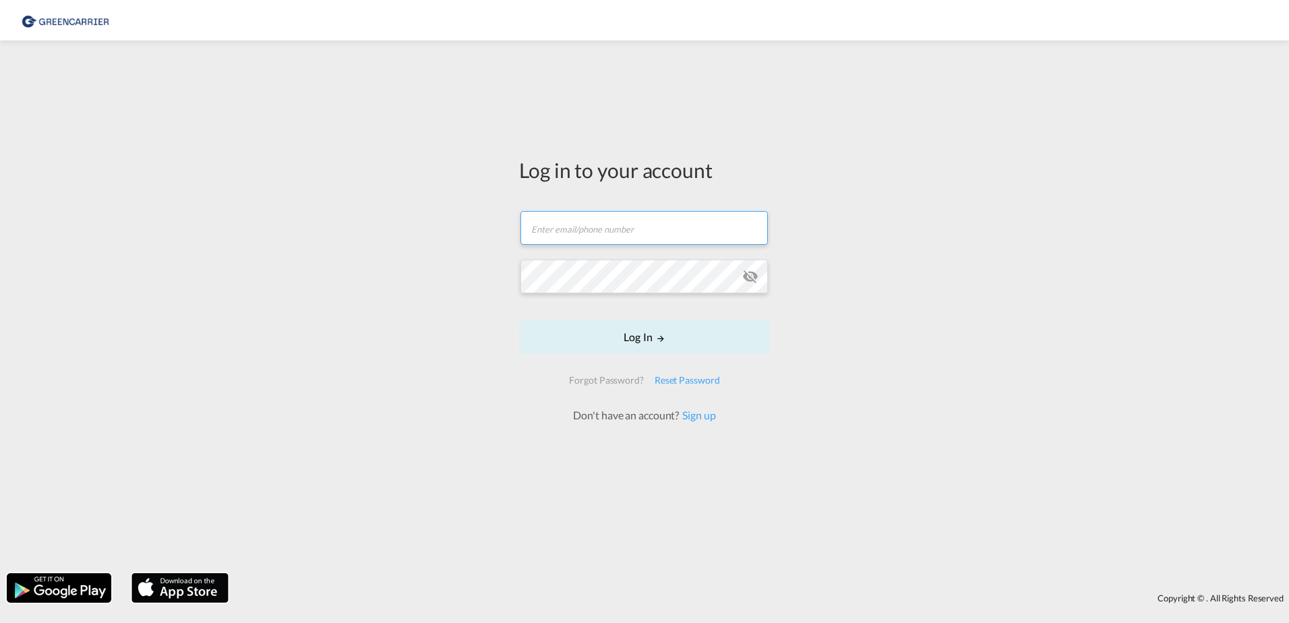
click at [668, 223] on input "text" at bounding box center [643, 228] width 247 height 34
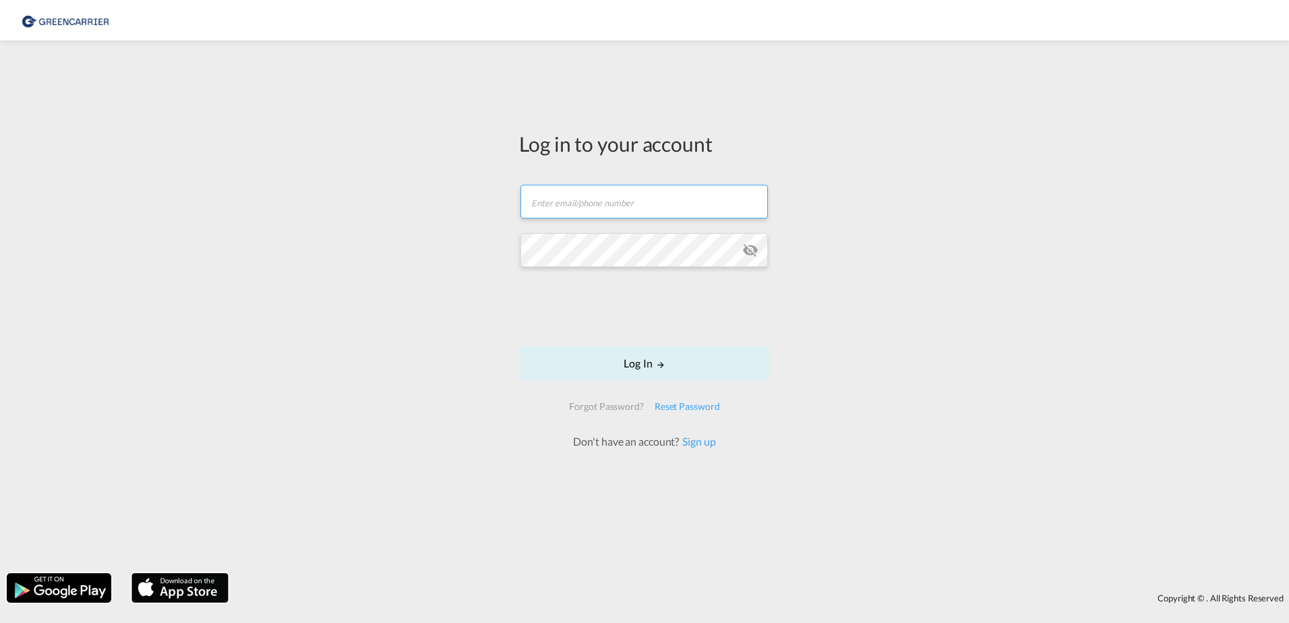
type input "[PERSON_NAME][EMAIL_ADDRESS][PERSON_NAME][DOMAIN_NAME]"
click at [690, 367] on button "Log In" at bounding box center [644, 363] width 251 height 34
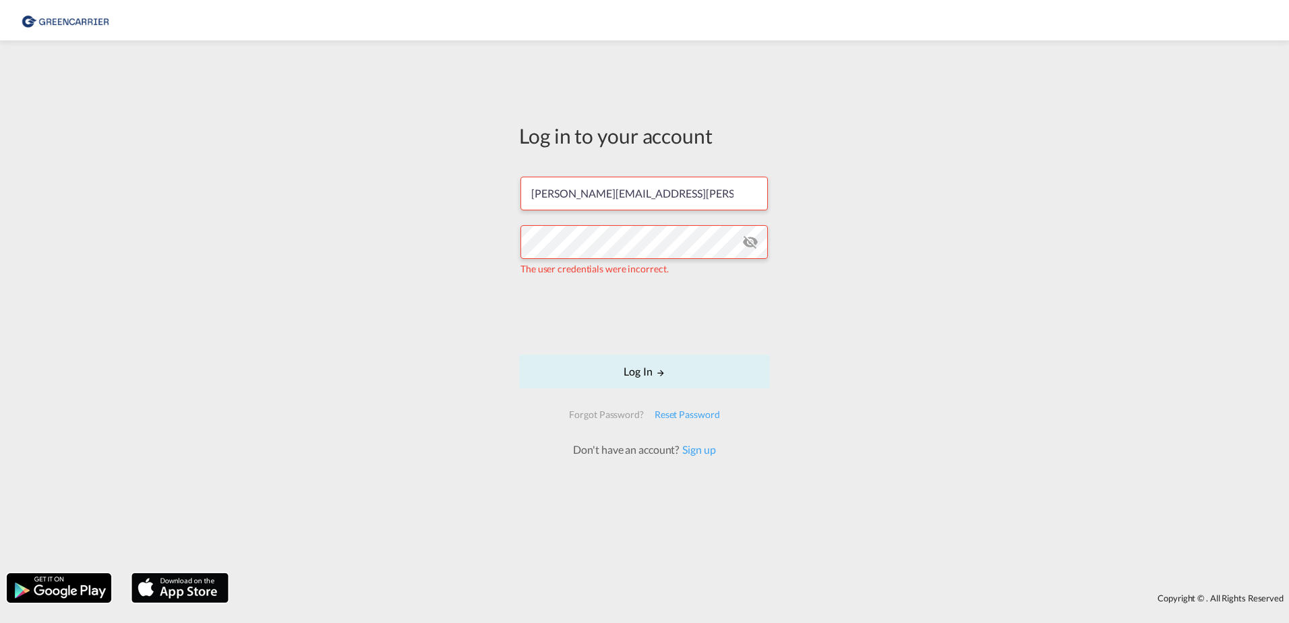
click at [758, 244] on md-input-container "The user credentials were incorrect." at bounding box center [644, 250] width 248 height 53
click at [749, 244] on md-icon "icon-eye-off" at bounding box center [750, 242] width 16 height 16
click at [18, 230] on div "Log in to your account [PERSON_NAME][EMAIL_ADDRESS][PERSON_NAME][DOMAIN_NAME] T…" at bounding box center [644, 306] width 1289 height 519
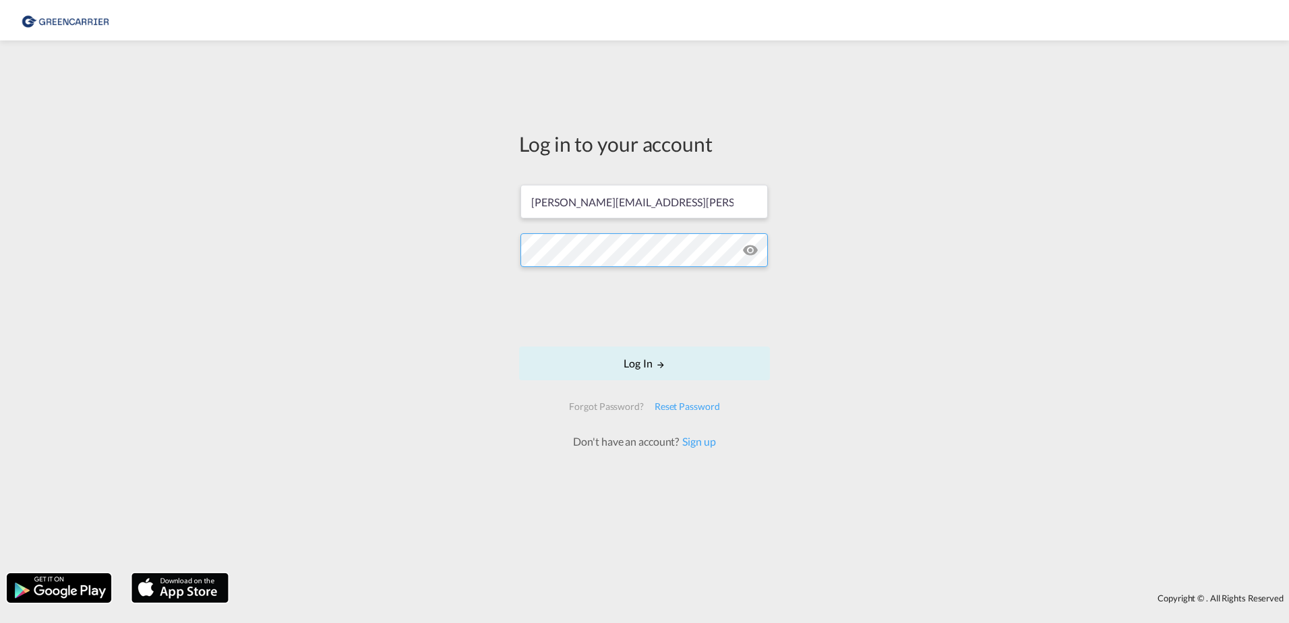
click at [519, 346] on button "Log In" at bounding box center [644, 363] width 251 height 34
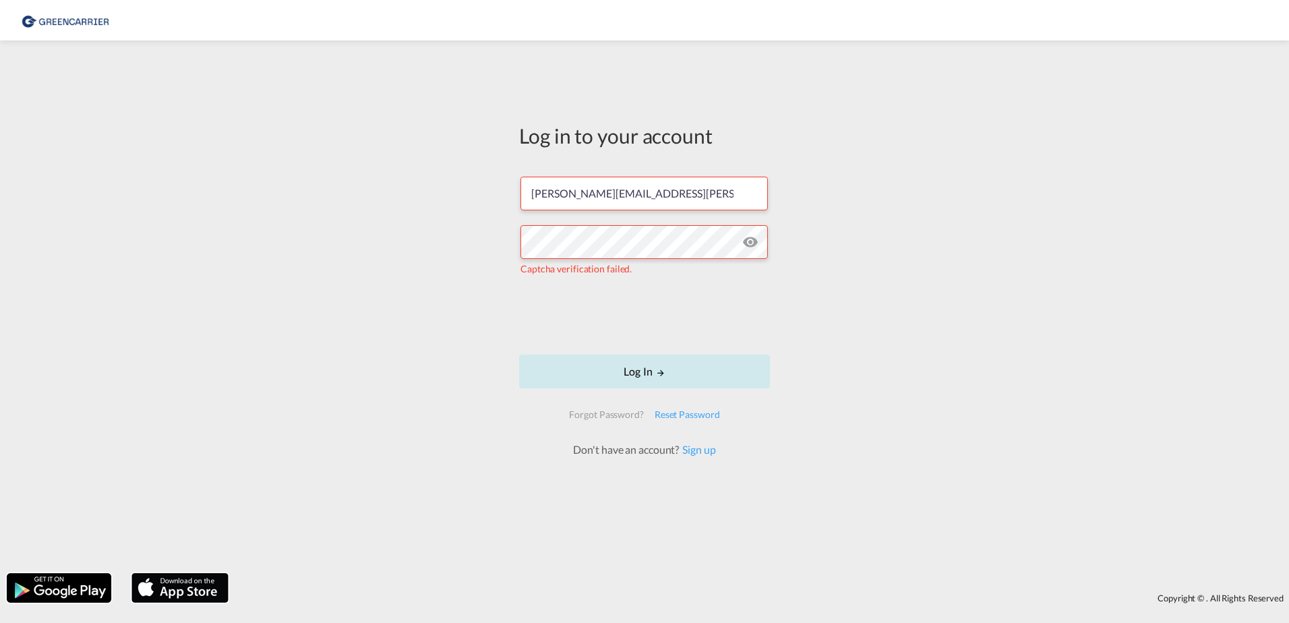
click at [611, 373] on button "Log In" at bounding box center [644, 372] width 251 height 34
